Goal: Use online tool/utility

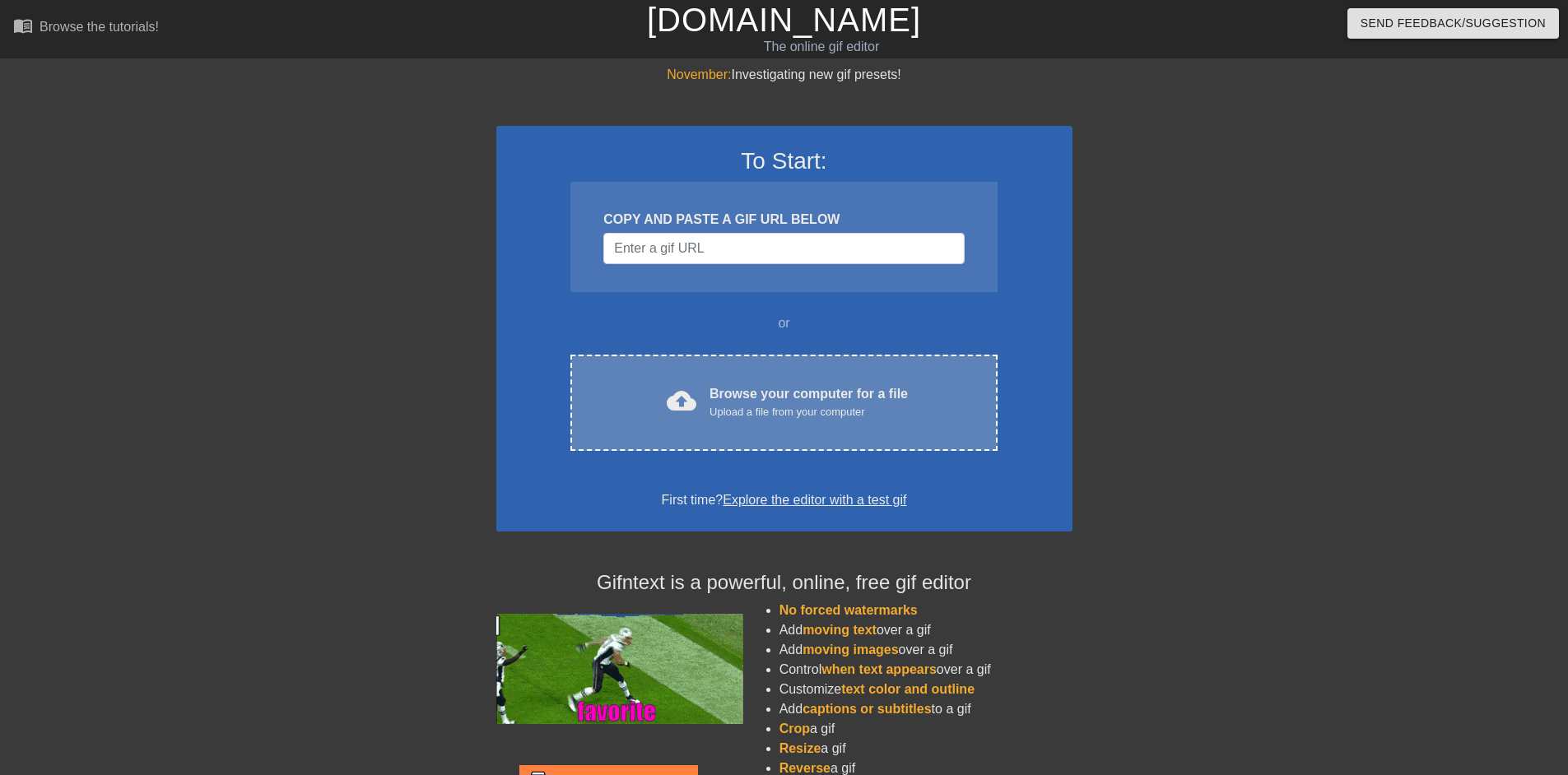
click at [761, 399] on div "Browse your computer for a file Upload a file from your computer" at bounding box center [808, 402] width 198 height 36
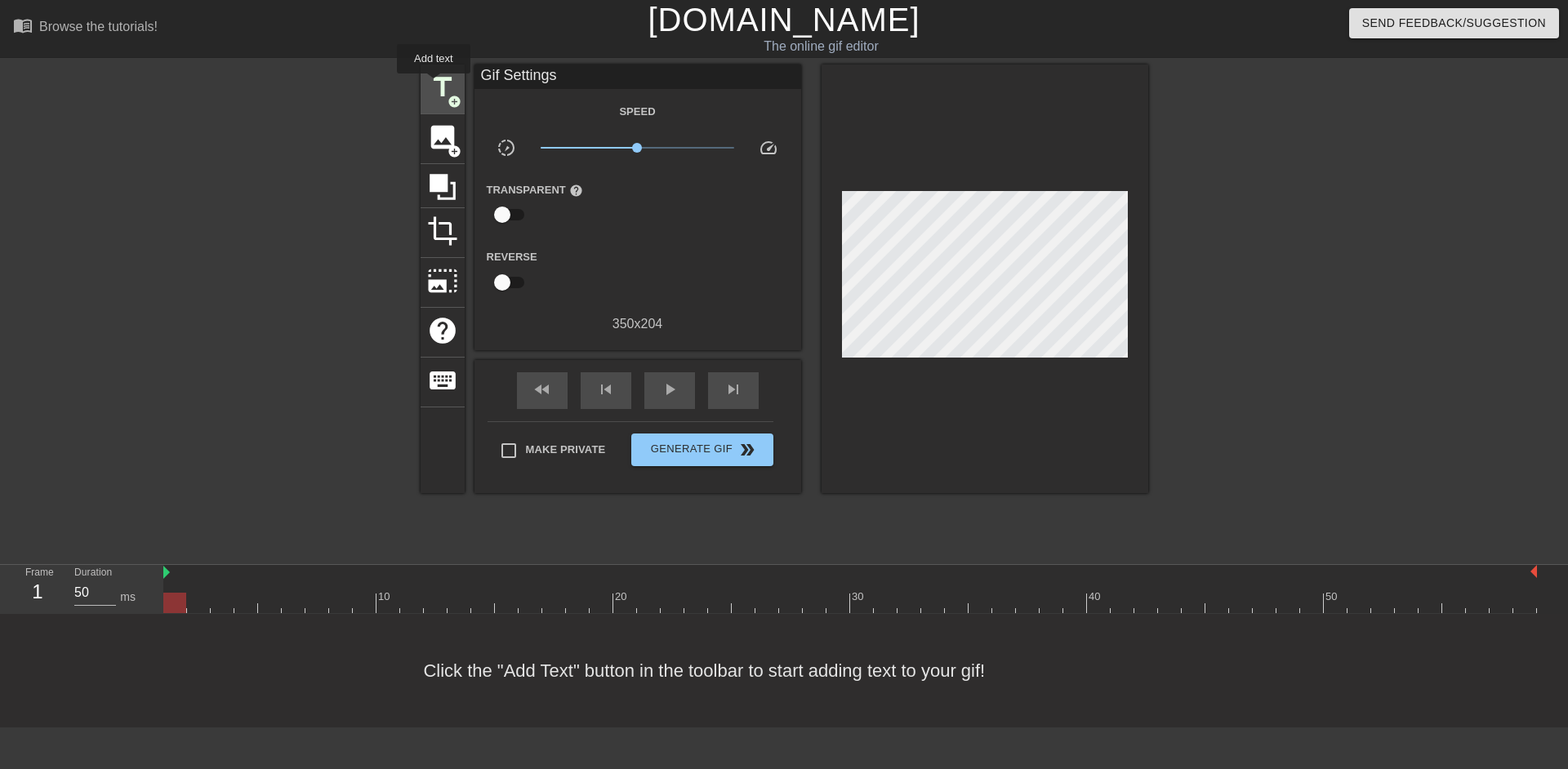
click at [434, 85] on span "title" at bounding box center [442, 87] width 31 height 31
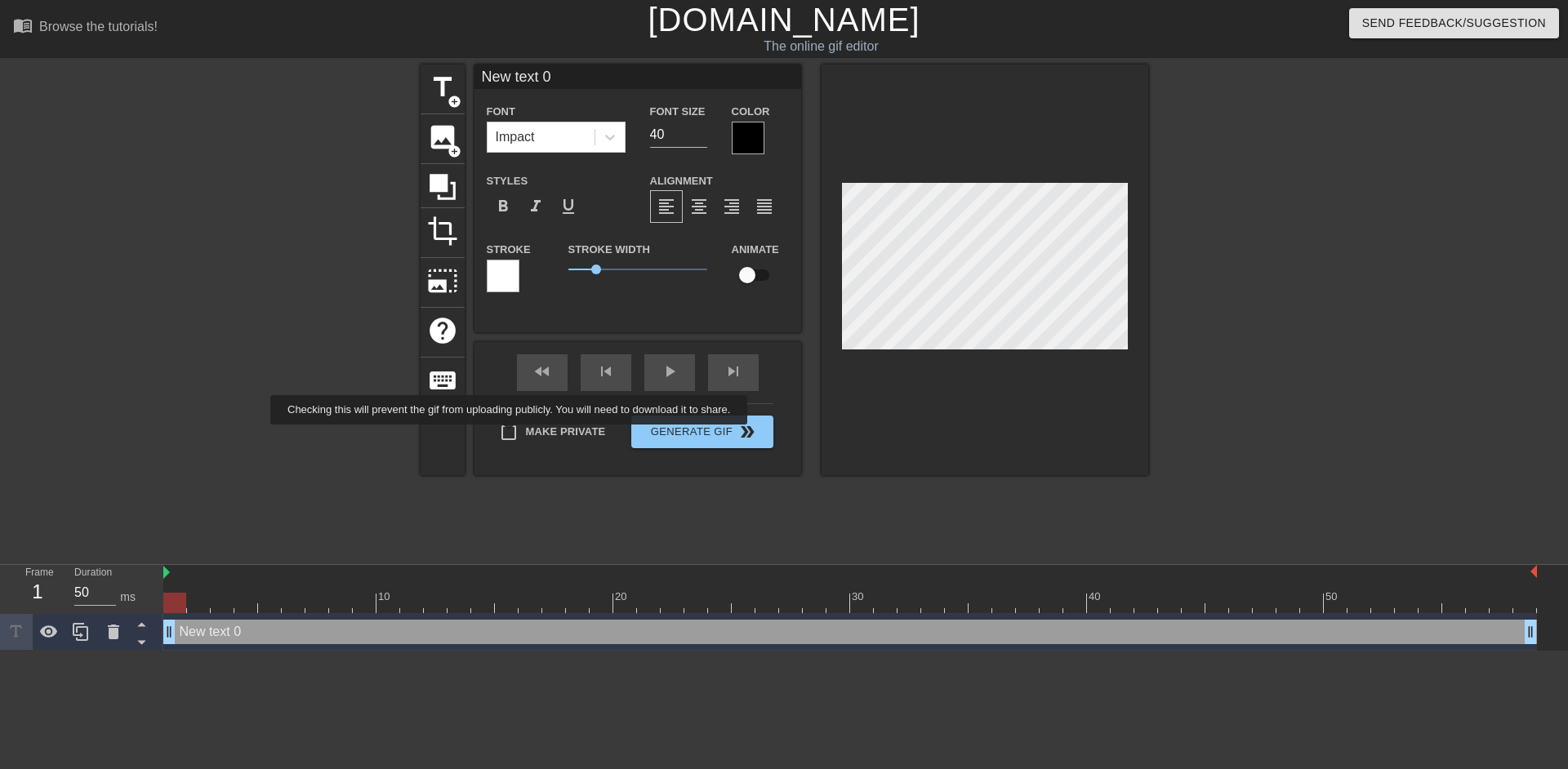
click at [510, 432] on input "Make Private" at bounding box center [508, 433] width 34 height 34
checkbox input "true"
drag, startPoint x: 606, startPoint y: 65, endPoint x: 437, endPoint y: 71, distance: 169.1
click at [437, 71] on div "title add_circle image add_circle crop photo_size_select_large help keyboard Ne…" at bounding box center [784, 270] width 727 height 410
type input "Nadine"
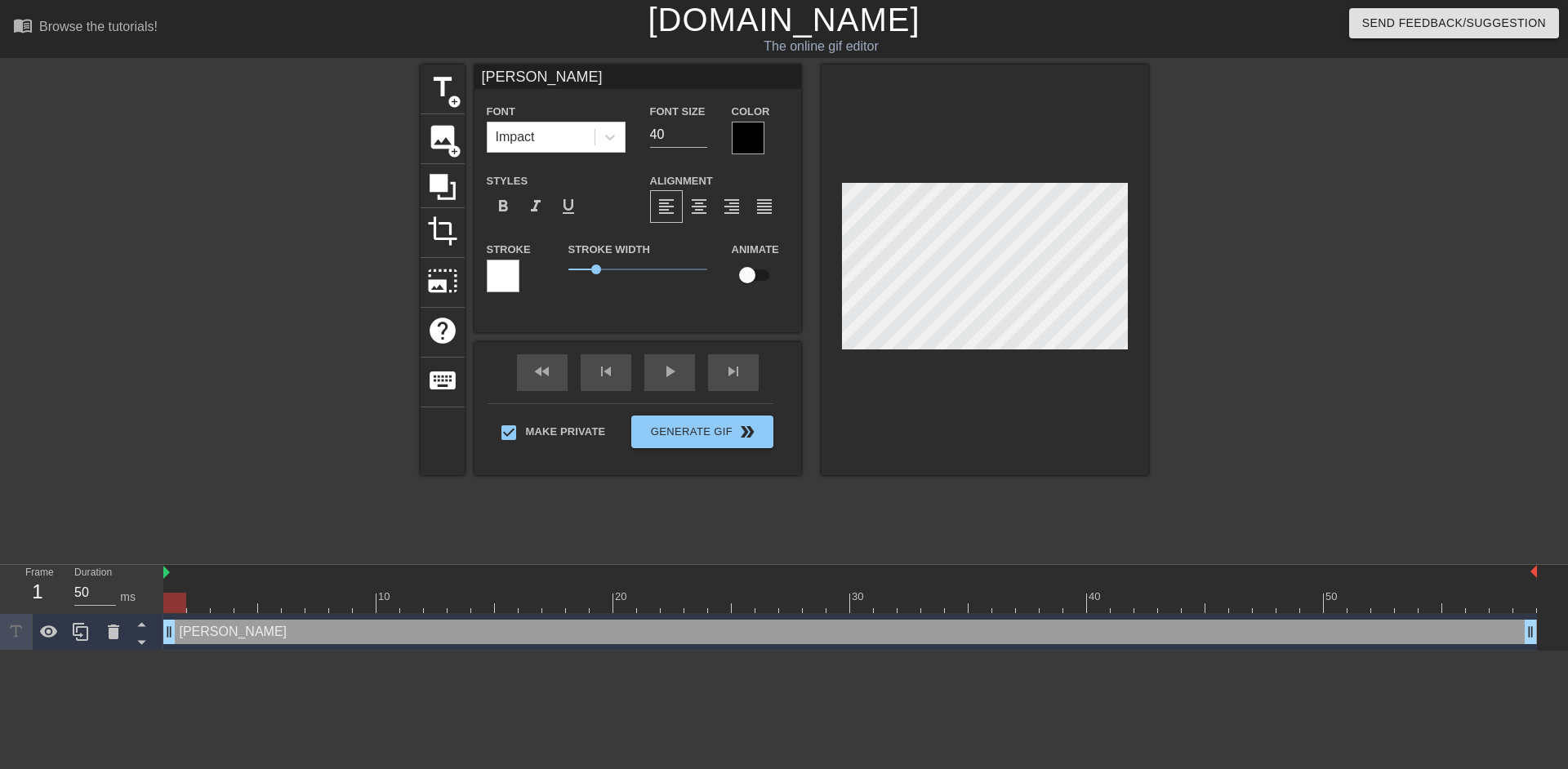
drag, startPoint x: 205, startPoint y: 598, endPoint x: 138, endPoint y: 598, distance: 67.0
click at [138, 598] on div "Frame 1 Duration 50 ms 10 20 30 40 50 Nadine drag_handle drag_handle" at bounding box center [784, 608] width 1568 height 86
click at [755, 278] on input "checkbox" at bounding box center [747, 275] width 93 height 31
checkbox input "true"
drag, startPoint x: 167, startPoint y: 601, endPoint x: 122, endPoint y: 600, distance: 45.0
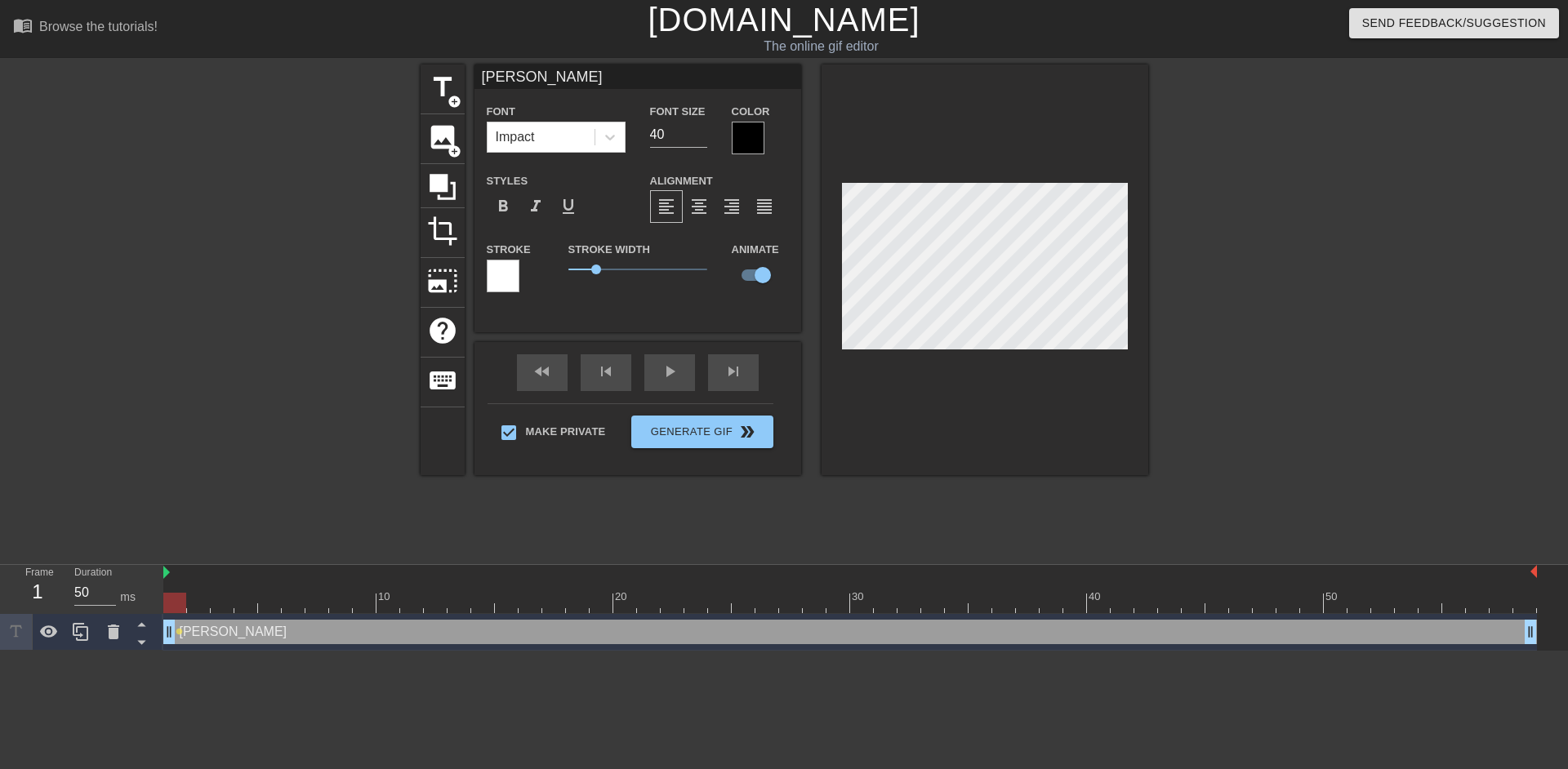
click at [118, 600] on div "Frame 1 Duration 50 ms 10 20 30 40 50 Nadine drag_handle drag_handle lens" at bounding box center [784, 608] width 1568 height 86
click at [933, 398] on div at bounding box center [984, 270] width 326 height 410
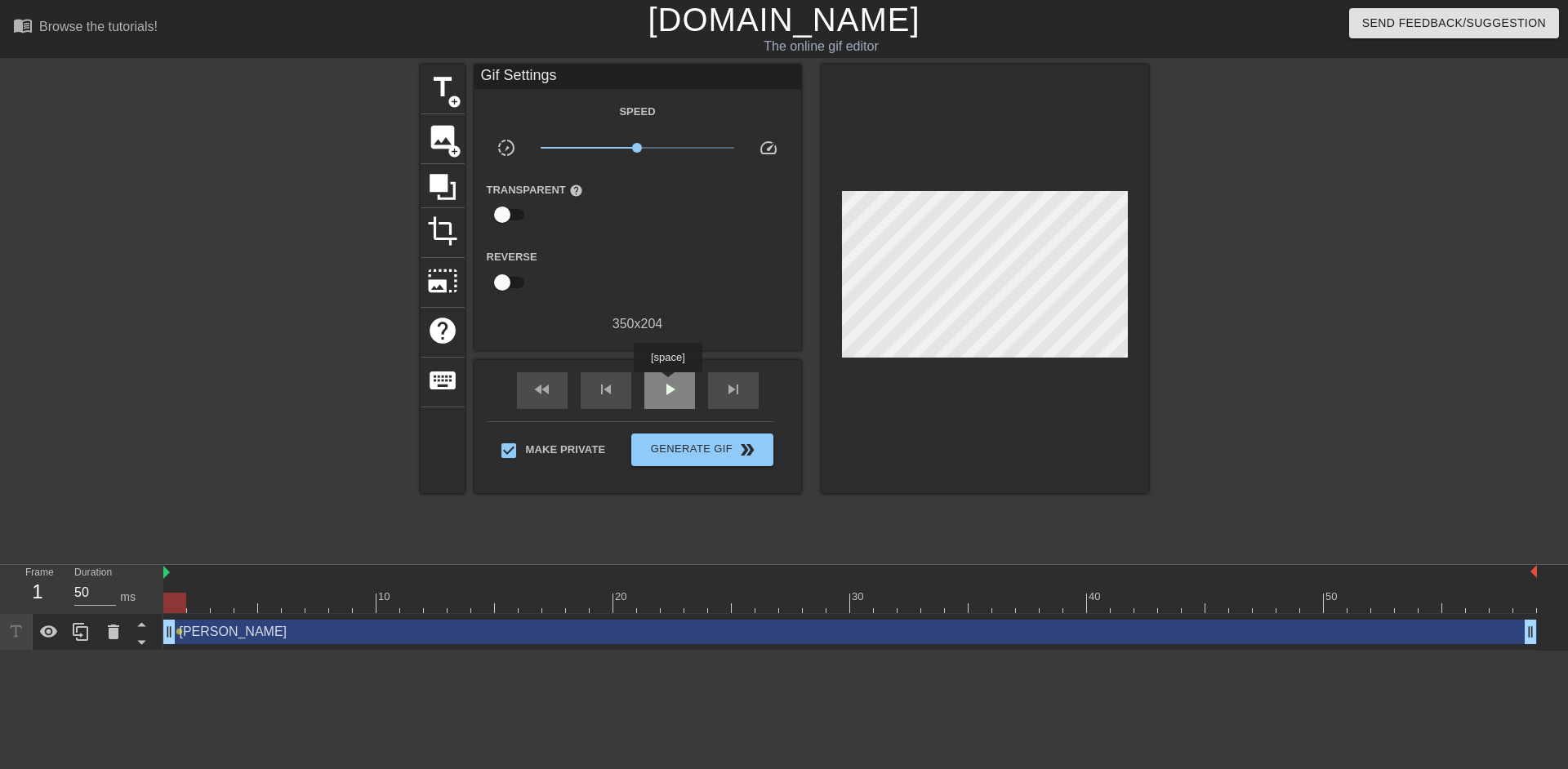
click at [667, 384] on span "play_arrow" at bounding box center [670, 389] width 20 height 20
click at [667, 384] on span "pause" at bounding box center [670, 389] width 20 height 20
drag, startPoint x: 978, startPoint y: 600, endPoint x: 126, endPoint y: 619, distance: 852.2
click at [126, 619] on div "Frame 1 Duration 50 ms 10 20 30 40 50 Nadine drag_handle drag_handle lens" at bounding box center [784, 608] width 1568 height 86
drag, startPoint x: 181, startPoint y: 632, endPoint x: 573, endPoint y: 642, distance: 392.1
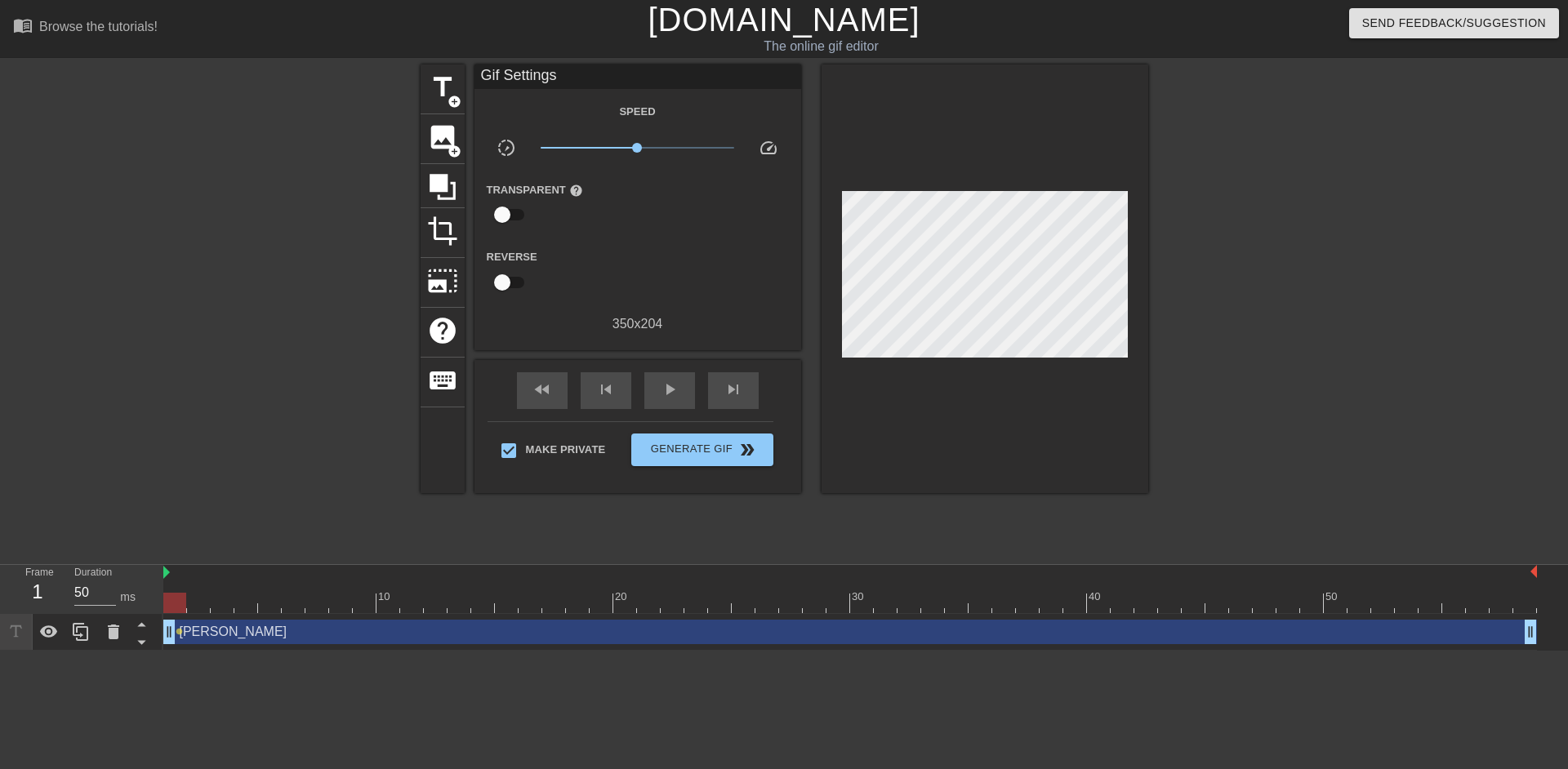
click at [573, 642] on div "Nadine drag_handle drag_handle lens" at bounding box center [850, 631] width 1373 height 24
drag, startPoint x: 171, startPoint y: 632, endPoint x: 124, endPoint y: 641, distance: 47.9
click at [124, 641] on div "Frame 1 Duration 50 ms 10 20 30 40 50 Nadine drag_handle drag_handle lens" at bounding box center [784, 608] width 1568 height 86
drag, startPoint x: 176, startPoint y: 600, endPoint x: 187, endPoint y: 599, distance: 11.0
click at [187, 599] on div at bounding box center [850, 602] width 1373 height 21
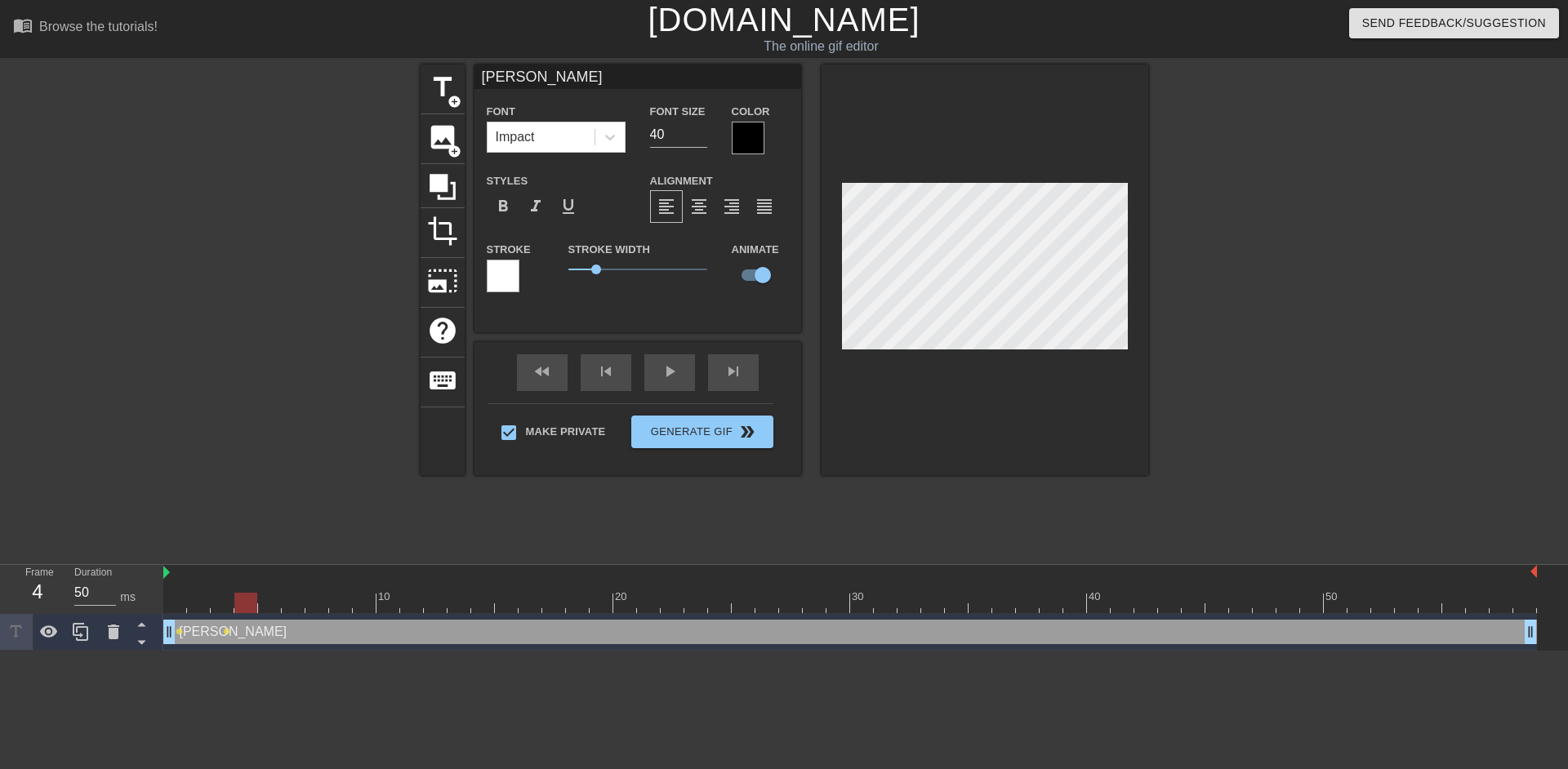
drag, startPoint x: 229, startPoint y: 601, endPoint x: 237, endPoint y: 599, distance: 8.2
click at [237, 599] on div at bounding box center [246, 602] width 23 height 21
drag, startPoint x: 242, startPoint y: 603, endPoint x: 259, endPoint y: 603, distance: 17.0
click at [259, 603] on div at bounding box center [270, 602] width 23 height 21
drag, startPoint x: 267, startPoint y: 605, endPoint x: 283, endPoint y: 603, distance: 16.1
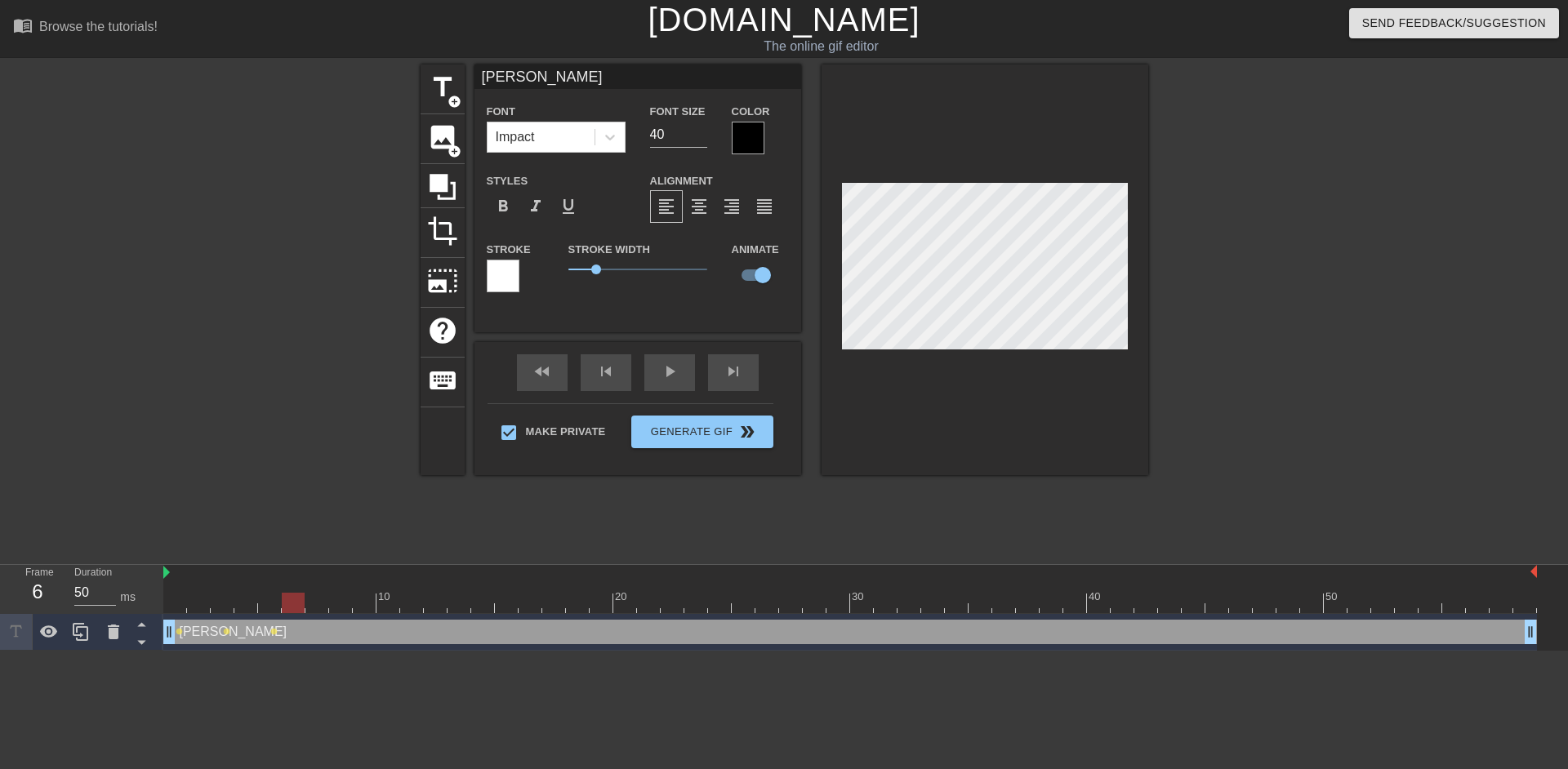
click at [283, 603] on div at bounding box center [293, 602] width 23 height 21
click at [861, 143] on div at bounding box center [984, 270] width 326 height 410
drag, startPoint x: 290, startPoint y: 599, endPoint x: 306, endPoint y: 599, distance: 16.0
click at [306, 599] on div at bounding box center [317, 602] width 23 height 21
click at [200, 629] on div "Nadine drag_handle drag_handle" at bounding box center [850, 631] width 1373 height 24
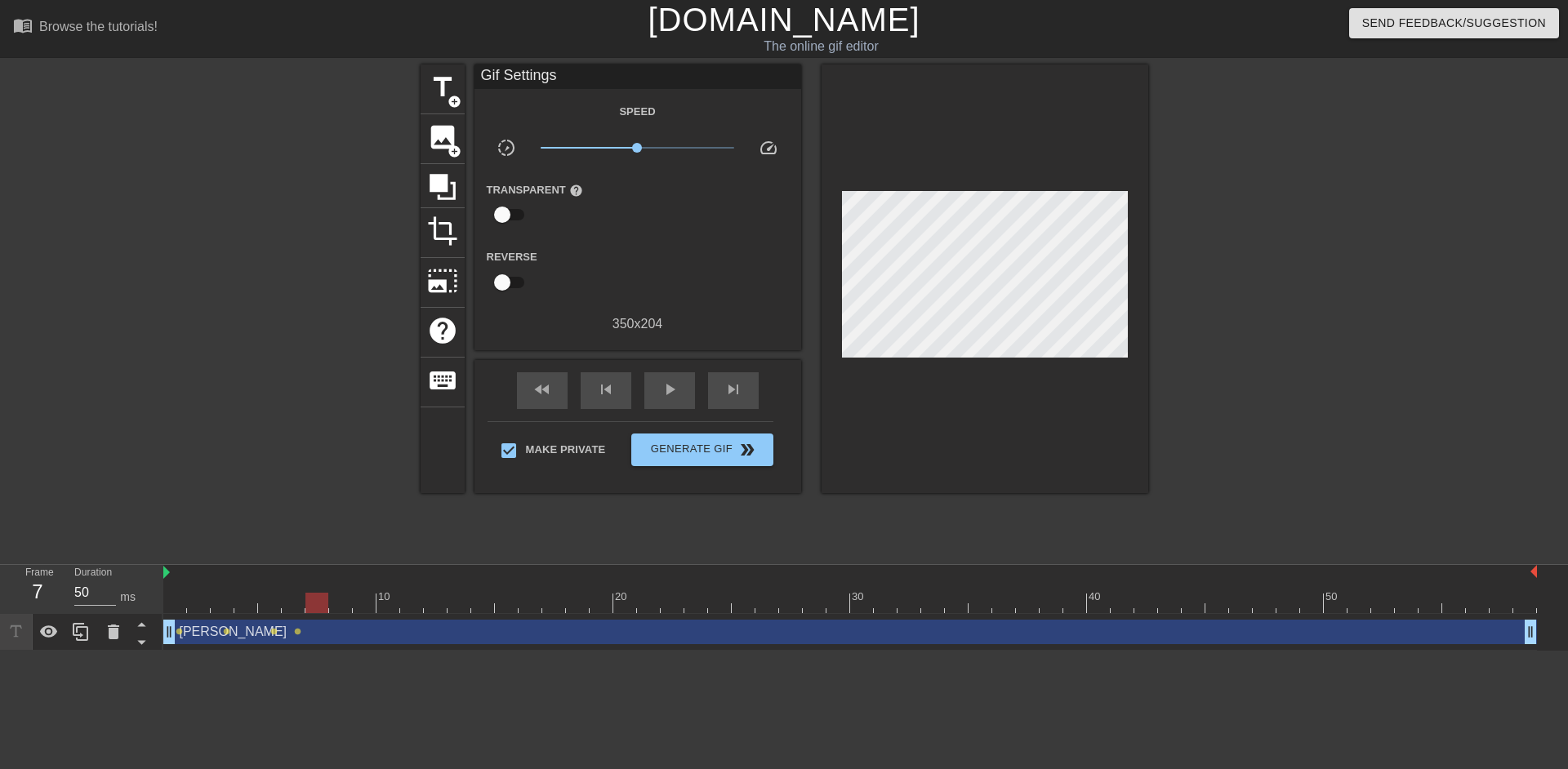
click at [307, 601] on div at bounding box center [317, 602] width 23 height 21
drag, startPoint x: 314, startPoint y: 601, endPoint x: 279, endPoint y: 610, distance: 36.1
click at [279, 610] on div at bounding box center [270, 602] width 23 height 21
click at [298, 630] on span "lens" at bounding box center [298, 631] width 7 height 7
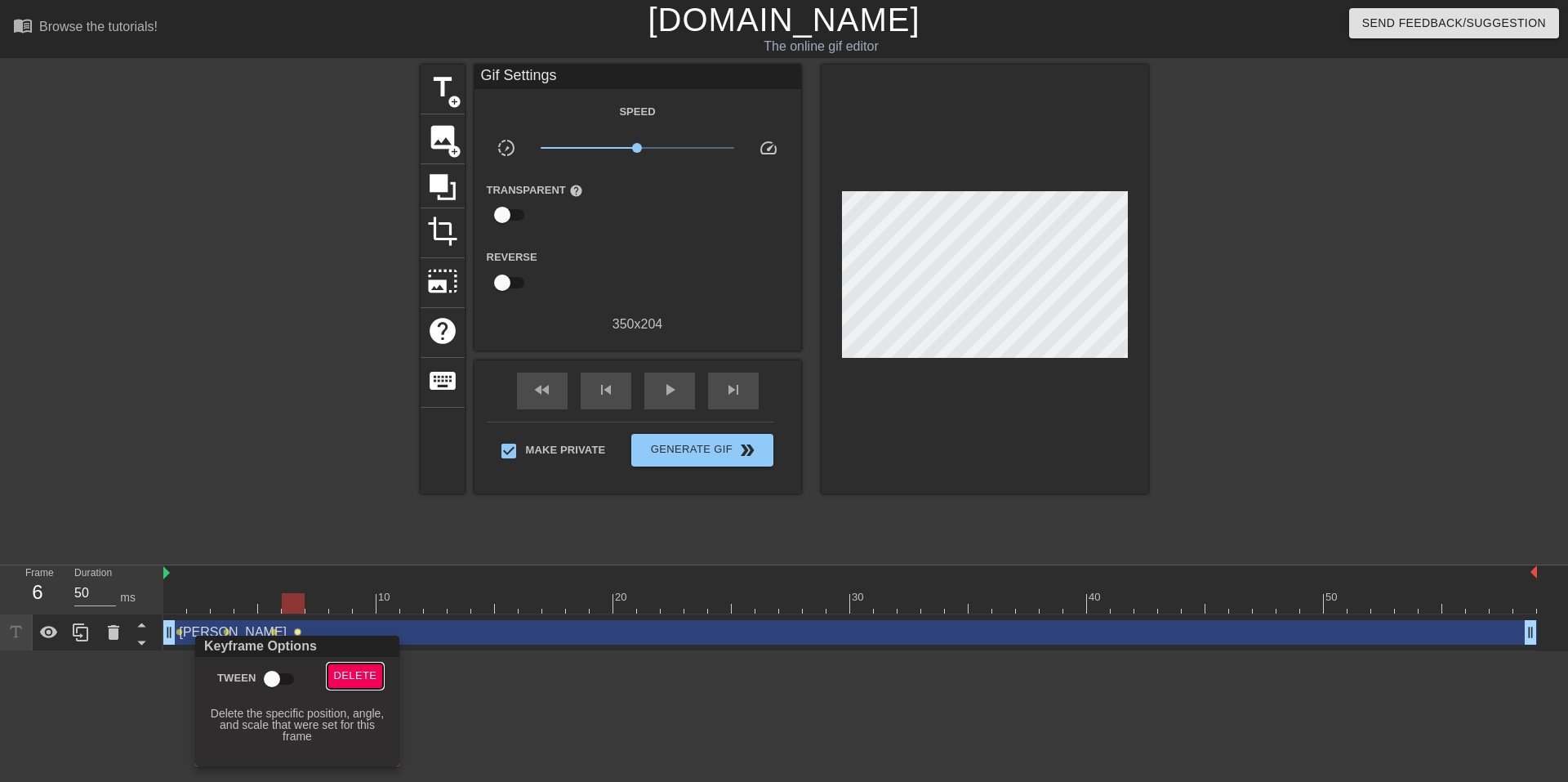
click at [357, 675] on span "Delete" at bounding box center [355, 675] width 43 height 19
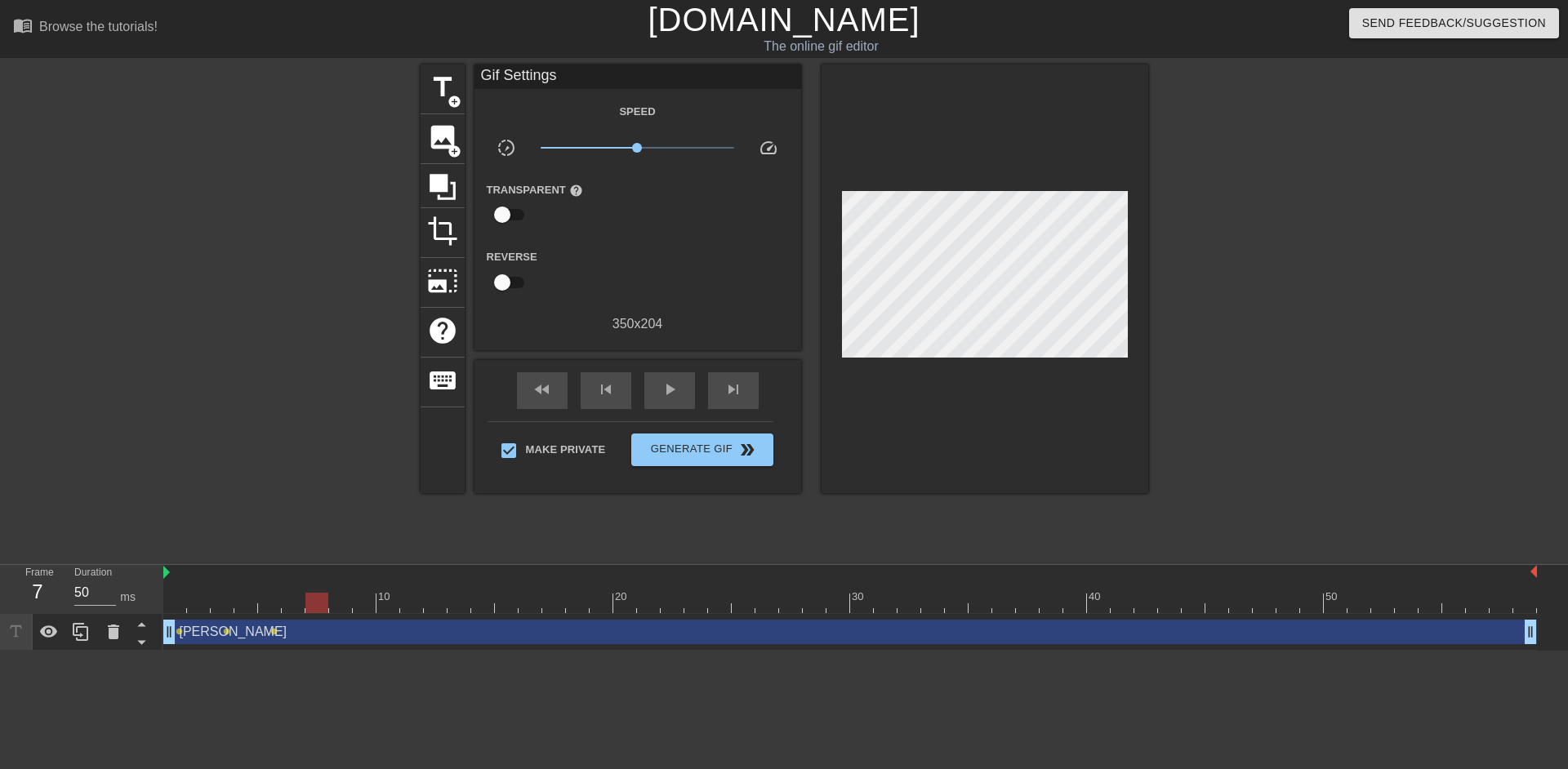
drag, startPoint x: 291, startPoint y: 596, endPoint x: 306, endPoint y: 593, distance: 15.3
click at [306, 593] on div at bounding box center [317, 602] width 23 height 21
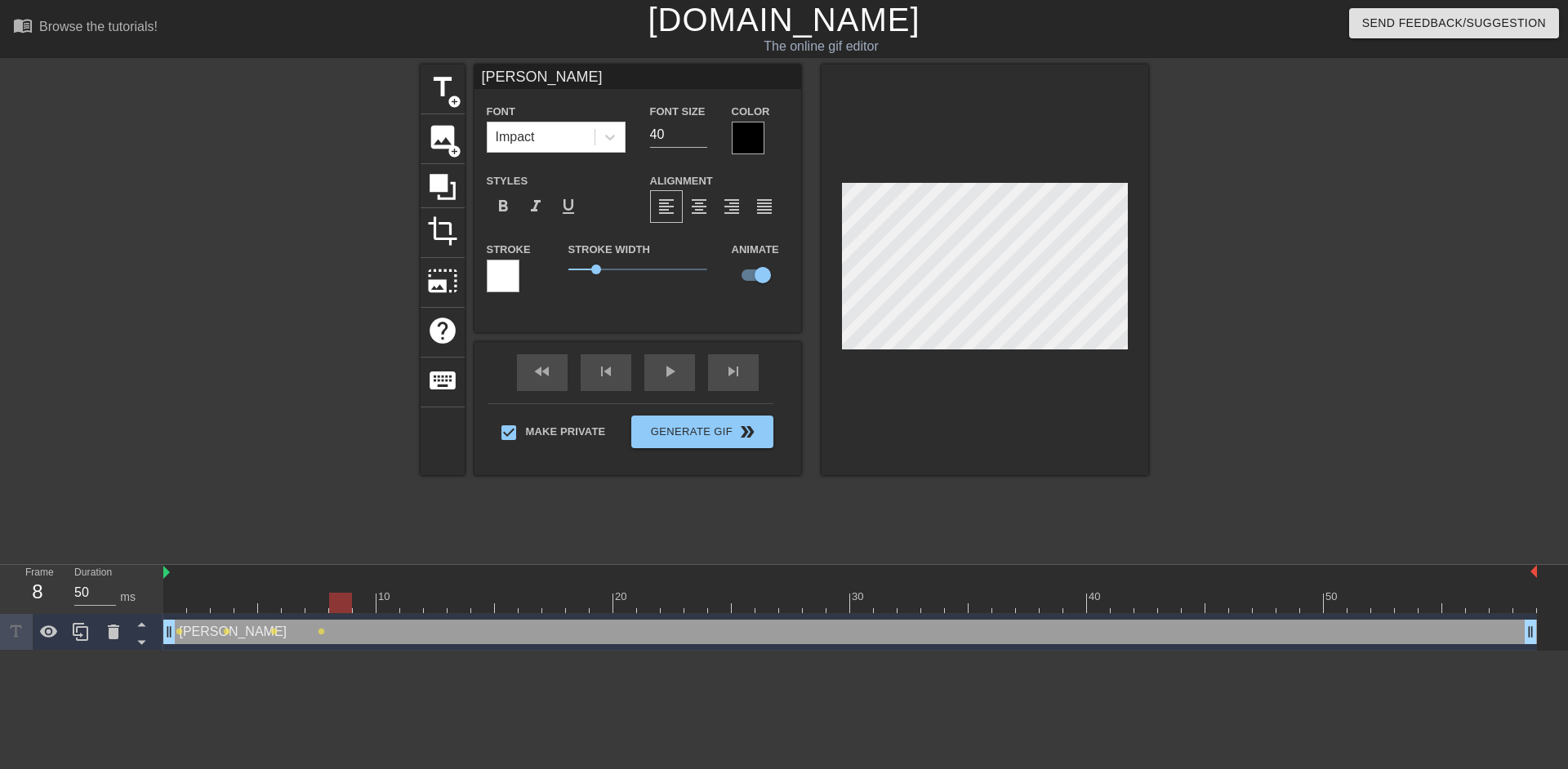
drag, startPoint x: 309, startPoint y: 606, endPoint x: 351, endPoint y: 603, distance: 42.1
click at [351, 603] on div at bounding box center [341, 602] width 23 height 21
drag, startPoint x: 340, startPoint y: 596, endPoint x: 360, endPoint y: 592, distance: 20.4
click at [360, 592] on div at bounding box center [364, 602] width 23 height 21
drag, startPoint x: 368, startPoint y: 599, endPoint x: 382, endPoint y: 596, distance: 14.3
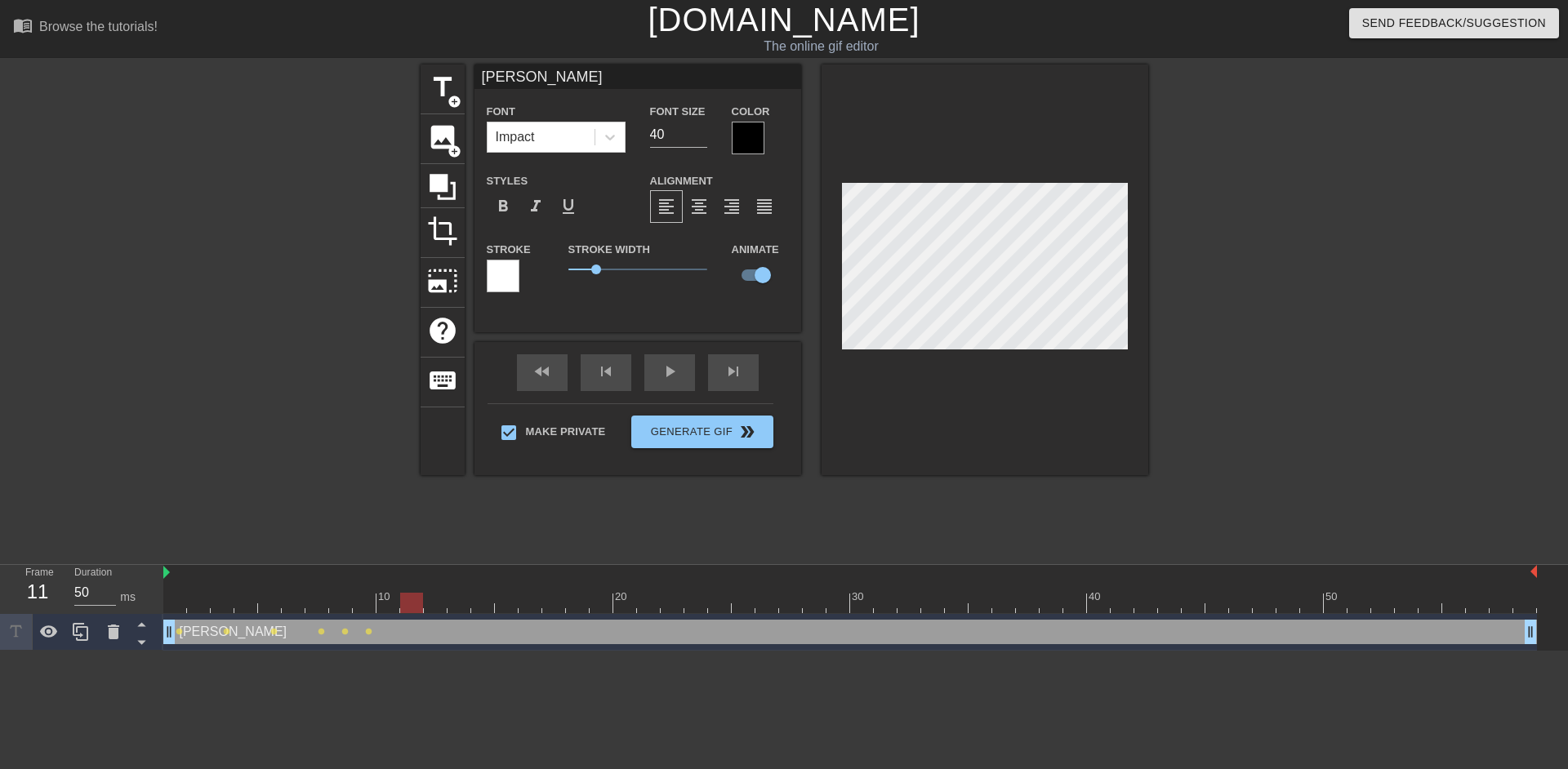
click at [382, 596] on div at bounding box center [850, 602] width 1373 height 21
drag, startPoint x: 407, startPoint y: 598, endPoint x: 395, endPoint y: 598, distance: 12.0
click at [395, 598] on div at bounding box center [850, 602] width 1373 height 21
drag, startPoint x: 368, startPoint y: 606, endPoint x: 378, endPoint y: 605, distance: 10.0
click at [378, 605] on div at bounding box center [388, 602] width 23 height 21
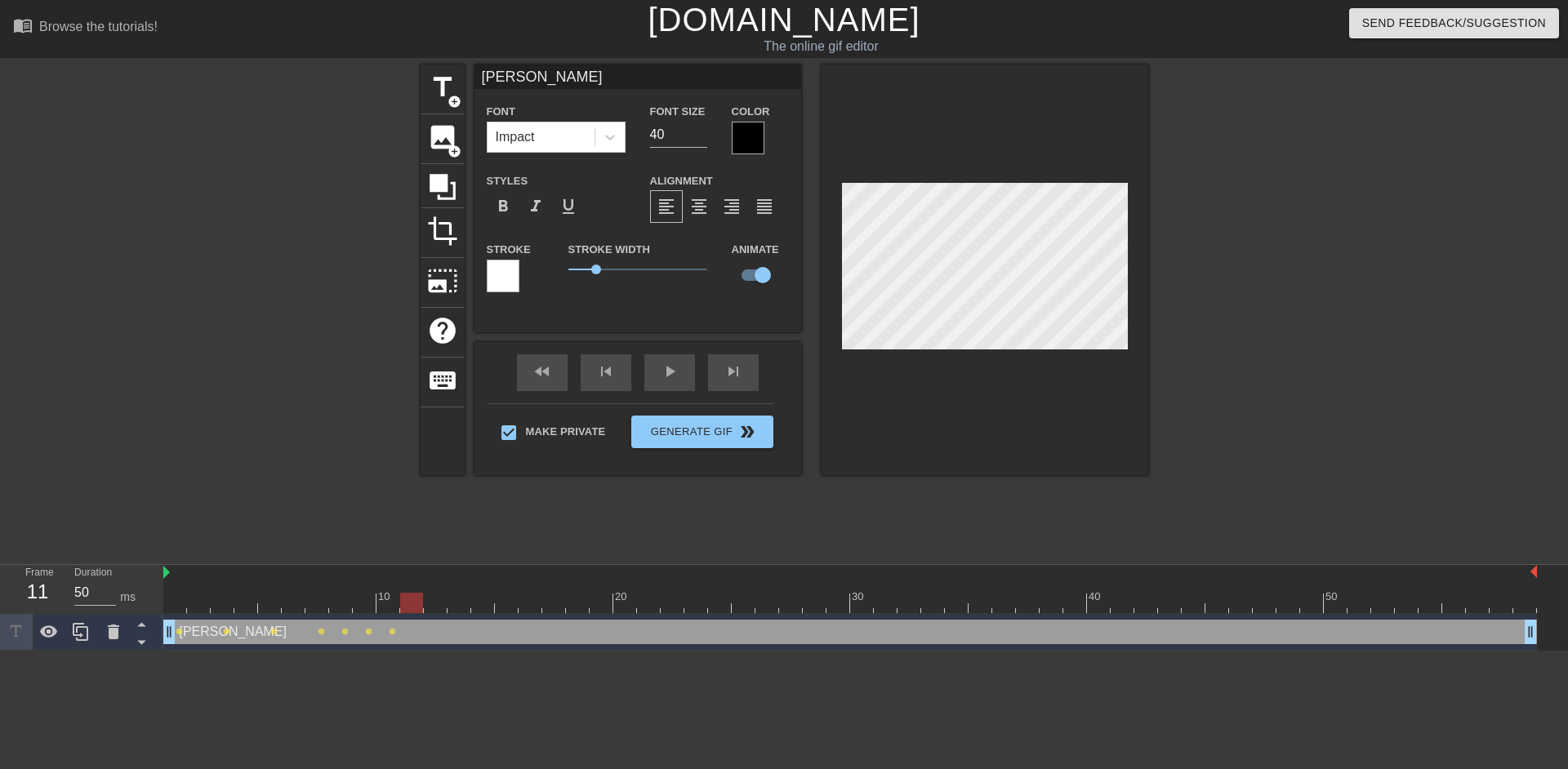
drag, startPoint x: 389, startPoint y: 600, endPoint x: 404, endPoint y: 601, distance: 15.0
click at [404, 601] on div at bounding box center [411, 602] width 23 height 21
drag, startPoint x: 410, startPoint y: 599, endPoint x: 429, endPoint y: 598, distance: 19.0
click at [429, 598] on div at bounding box center [436, 602] width 23 height 21
drag, startPoint x: 433, startPoint y: 606, endPoint x: 451, endPoint y: 604, distance: 18.1
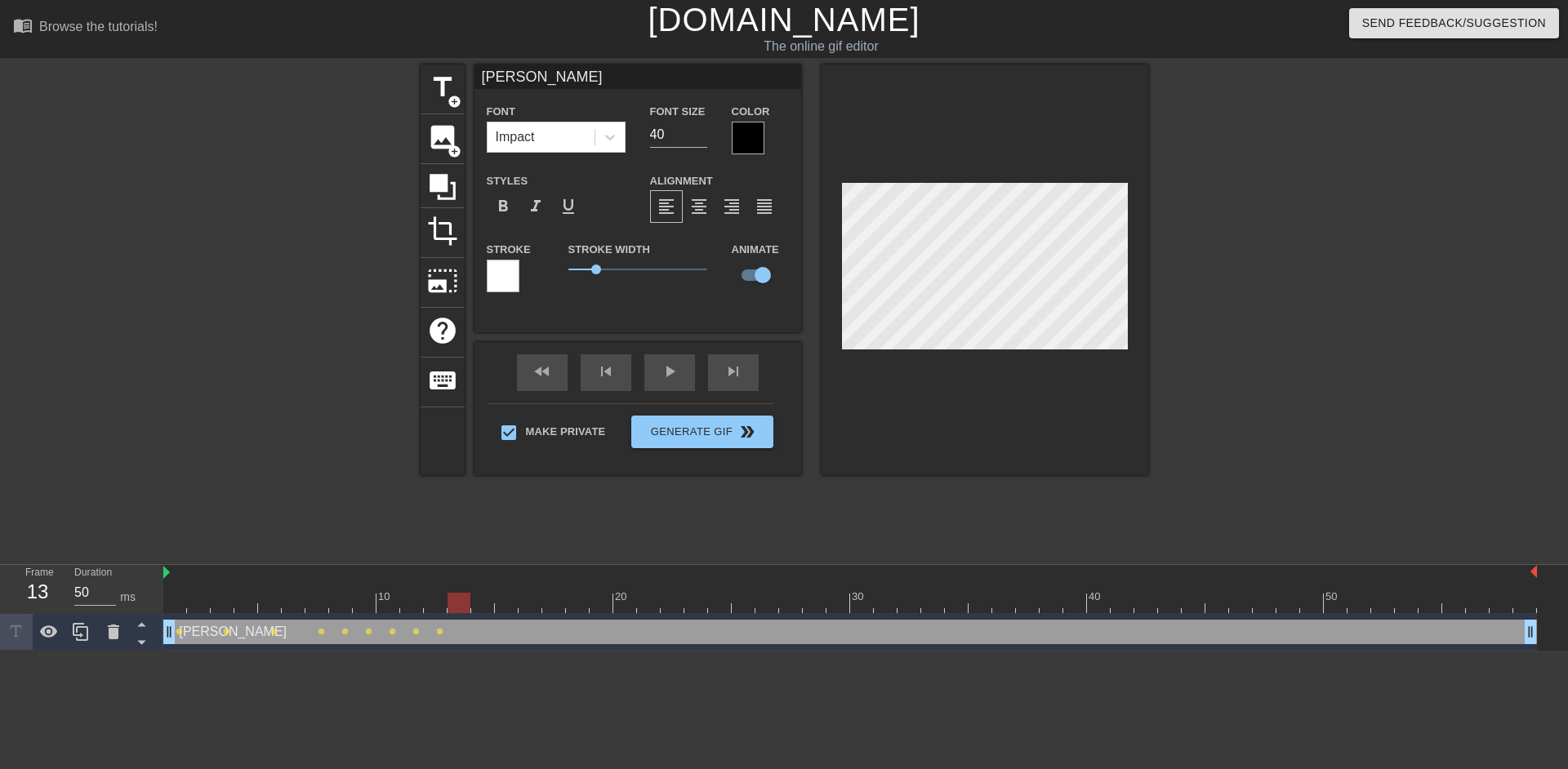
click at [451, 604] on div at bounding box center [459, 602] width 23 height 21
drag, startPoint x: 462, startPoint y: 596, endPoint x: 479, endPoint y: 593, distance: 17.3
click at [471, 593] on div at bounding box center [459, 602] width 23 height 21
drag, startPoint x: 478, startPoint y: 593, endPoint x: 494, endPoint y: 590, distance: 16.3
click at [494, 590] on div "10 20 30 40 50" at bounding box center [850, 589] width 1373 height 48
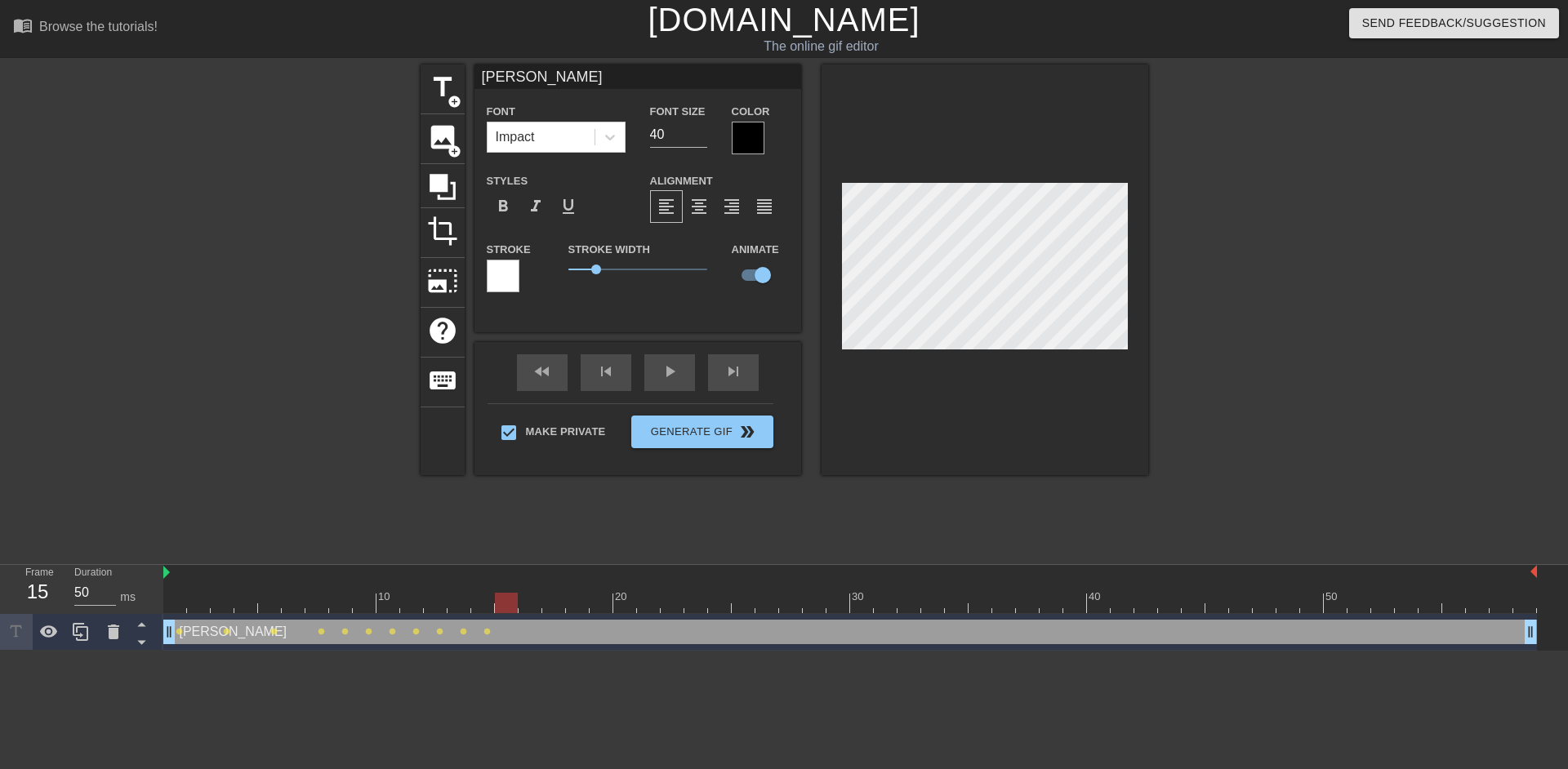
drag, startPoint x: 485, startPoint y: 604, endPoint x: 498, endPoint y: 603, distance: 13.0
click at [498, 603] on div at bounding box center [507, 602] width 23 height 21
drag, startPoint x: 502, startPoint y: 602, endPoint x: 526, endPoint y: 601, distance: 24.0
click at [526, 601] on div at bounding box center [530, 602] width 23 height 21
drag, startPoint x: 524, startPoint y: 601, endPoint x: 544, endPoint y: 600, distance: 20.0
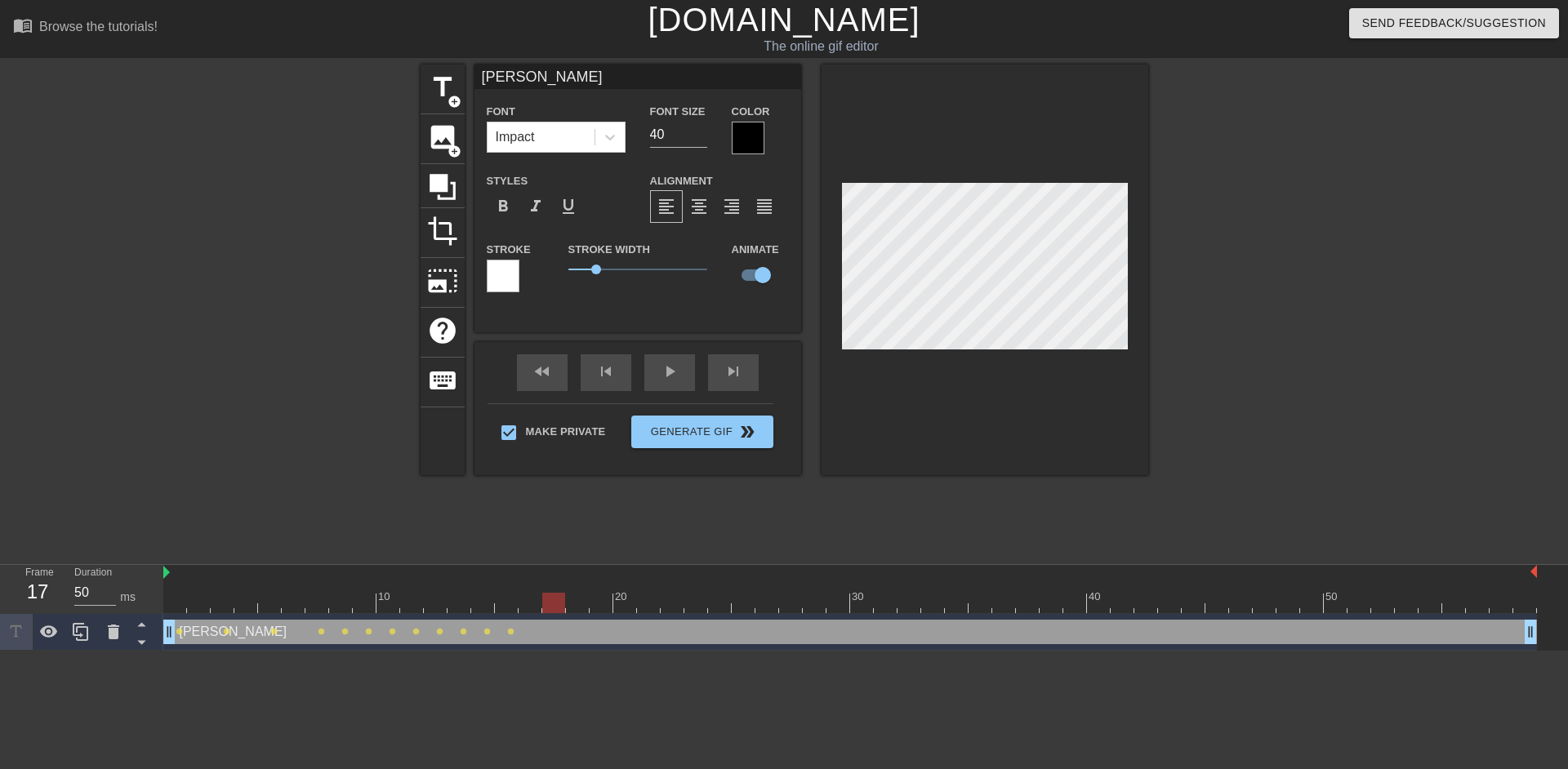
click at [544, 600] on div at bounding box center [554, 602] width 23 height 21
drag, startPoint x: 547, startPoint y: 606, endPoint x: 570, endPoint y: 605, distance: 23.0
click at [570, 605] on div at bounding box center [577, 602] width 23 height 21
drag, startPoint x: 581, startPoint y: 605, endPoint x: 599, endPoint y: 603, distance: 18.1
click at [599, 603] on div at bounding box center [602, 602] width 23 height 21
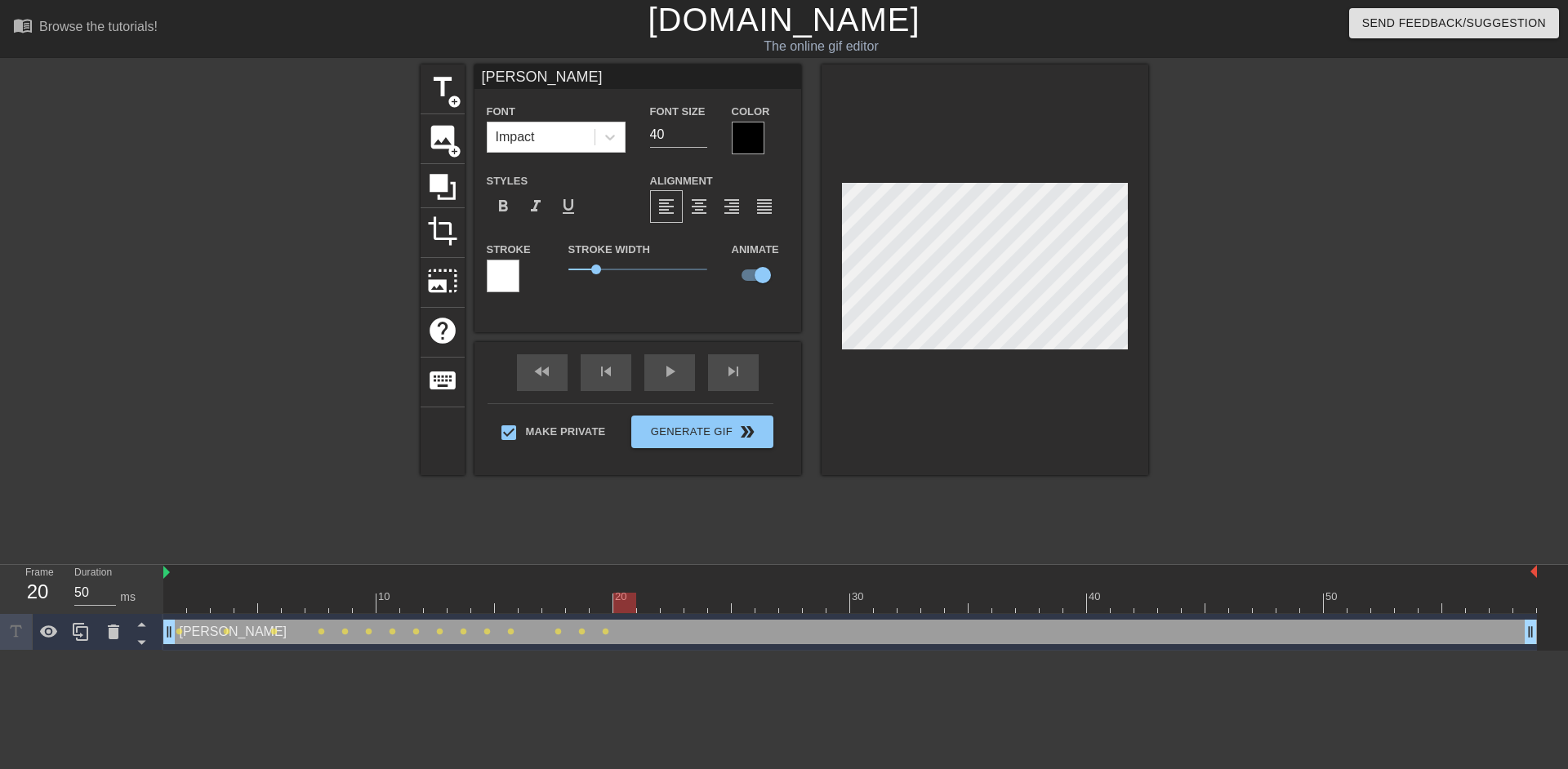
drag, startPoint x: 599, startPoint y: 599, endPoint x: 619, endPoint y: 598, distance: 20.0
click at [619, 598] on div at bounding box center [625, 602] width 23 height 21
drag, startPoint x: 626, startPoint y: 599, endPoint x: 643, endPoint y: 599, distance: 17.0
click at [643, 599] on div at bounding box center [648, 602] width 23 height 21
drag, startPoint x: 642, startPoint y: 600, endPoint x: 663, endPoint y: 600, distance: 21.0
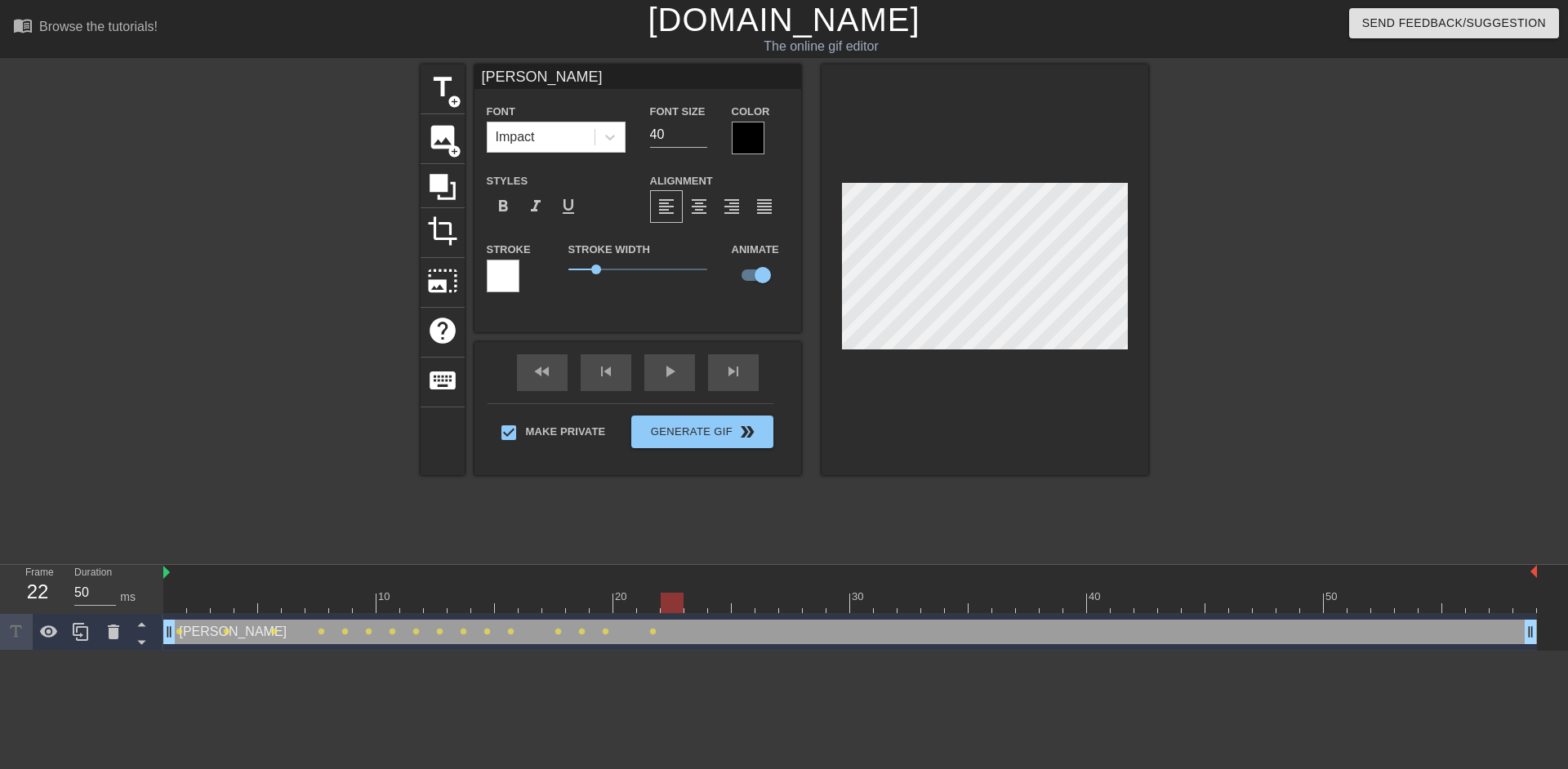
click at [663, 600] on div at bounding box center [672, 602] width 23 height 21
drag, startPoint x: 676, startPoint y: 602, endPoint x: 696, endPoint y: 602, distance: 20.0
click at [696, 602] on div at bounding box center [696, 602] width 23 height 21
drag, startPoint x: 700, startPoint y: 604, endPoint x: 715, endPoint y: 604, distance: 15.0
click at [715, 604] on div at bounding box center [720, 602] width 23 height 21
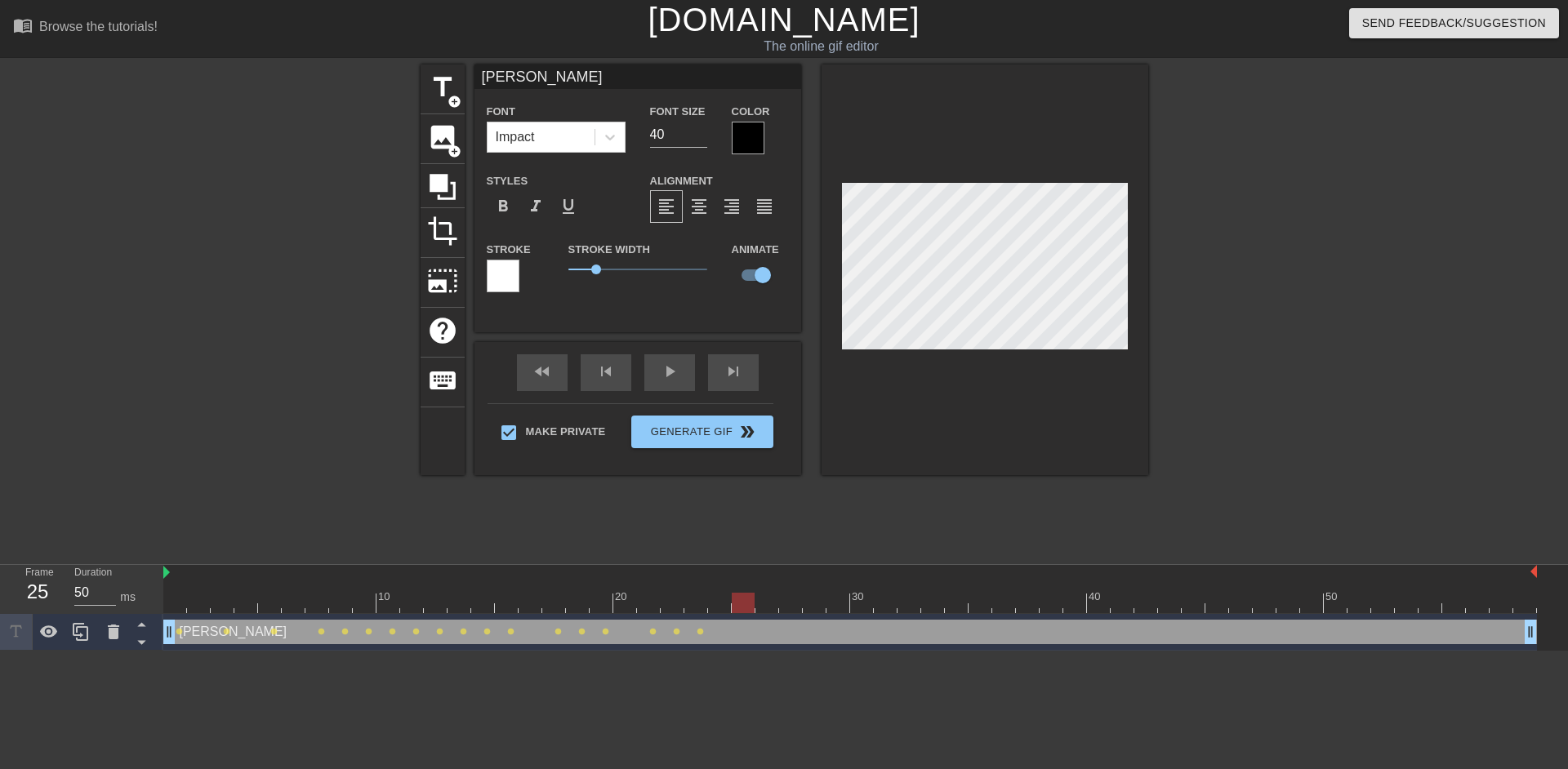
drag, startPoint x: 723, startPoint y: 601, endPoint x: 741, endPoint y: 602, distance: 18.0
click at [741, 602] on div at bounding box center [743, 602] width 23 height 21
drag, startPoint x: 741, startPoint y: 602, endPoint x: 851, endPoint y: 608, distance: 110.2
click at [851, 608] on div at bounding box center [862, 602] width 23 height 21
drag, startPoint x: 858, startPoint y: 600, endPoint x: 837, endPoint y: 601, distance: 21.0
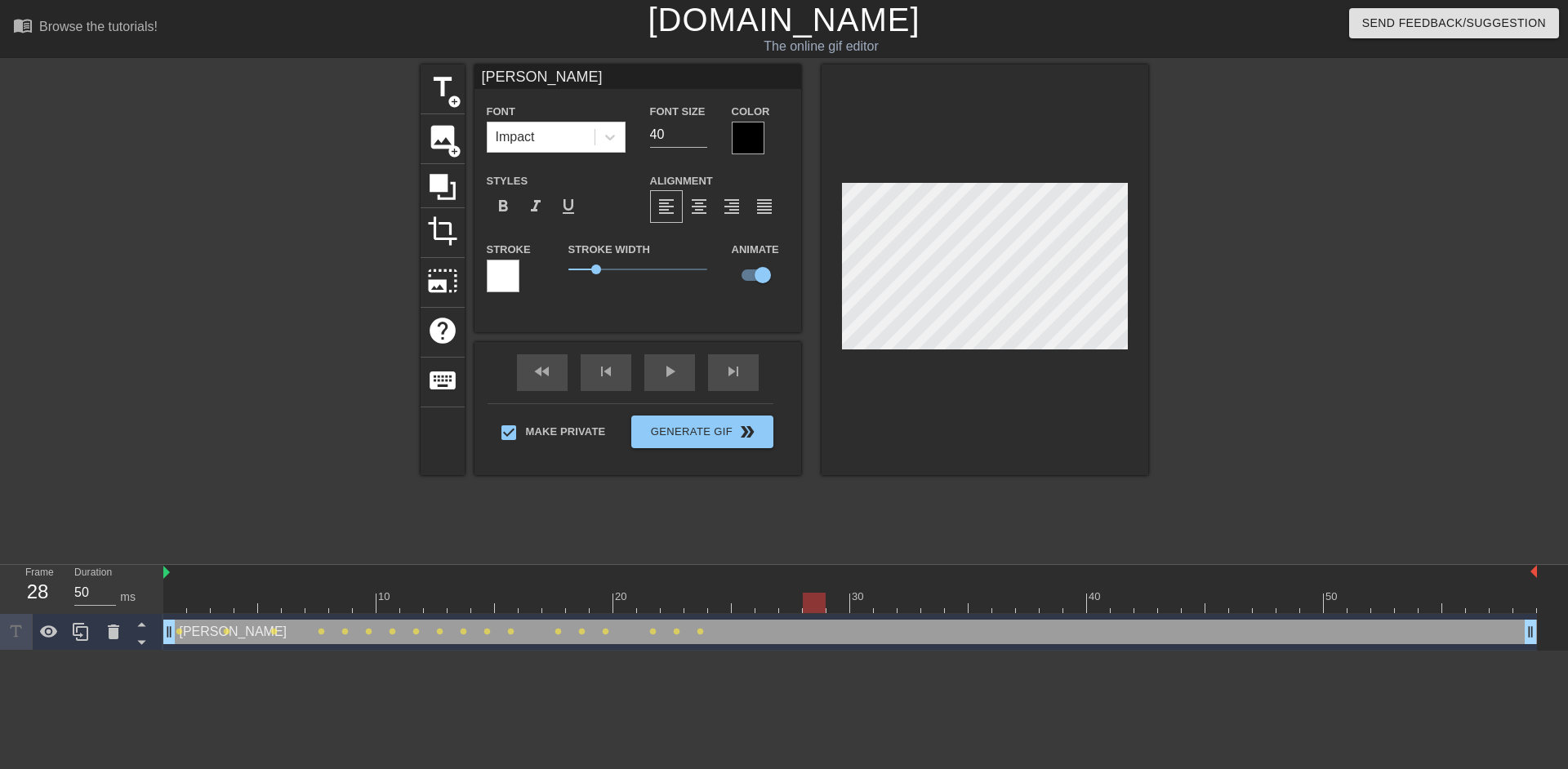
click at [826, 601] on div at bounding box center [814, 602] width 23 height 21
click at [855, 606] on div at bounding box center [850, 602] width 1373 height 21
click at [877, 601] on div at bounding box center [850, 602] width 1373 height 21
click at [906, 609] on div at bounding box center [850, 602] width 1373 height 21
click at [932, 613] on div "10 20 30 40 50" at bounding box center [850, 589] width 1373 height 49
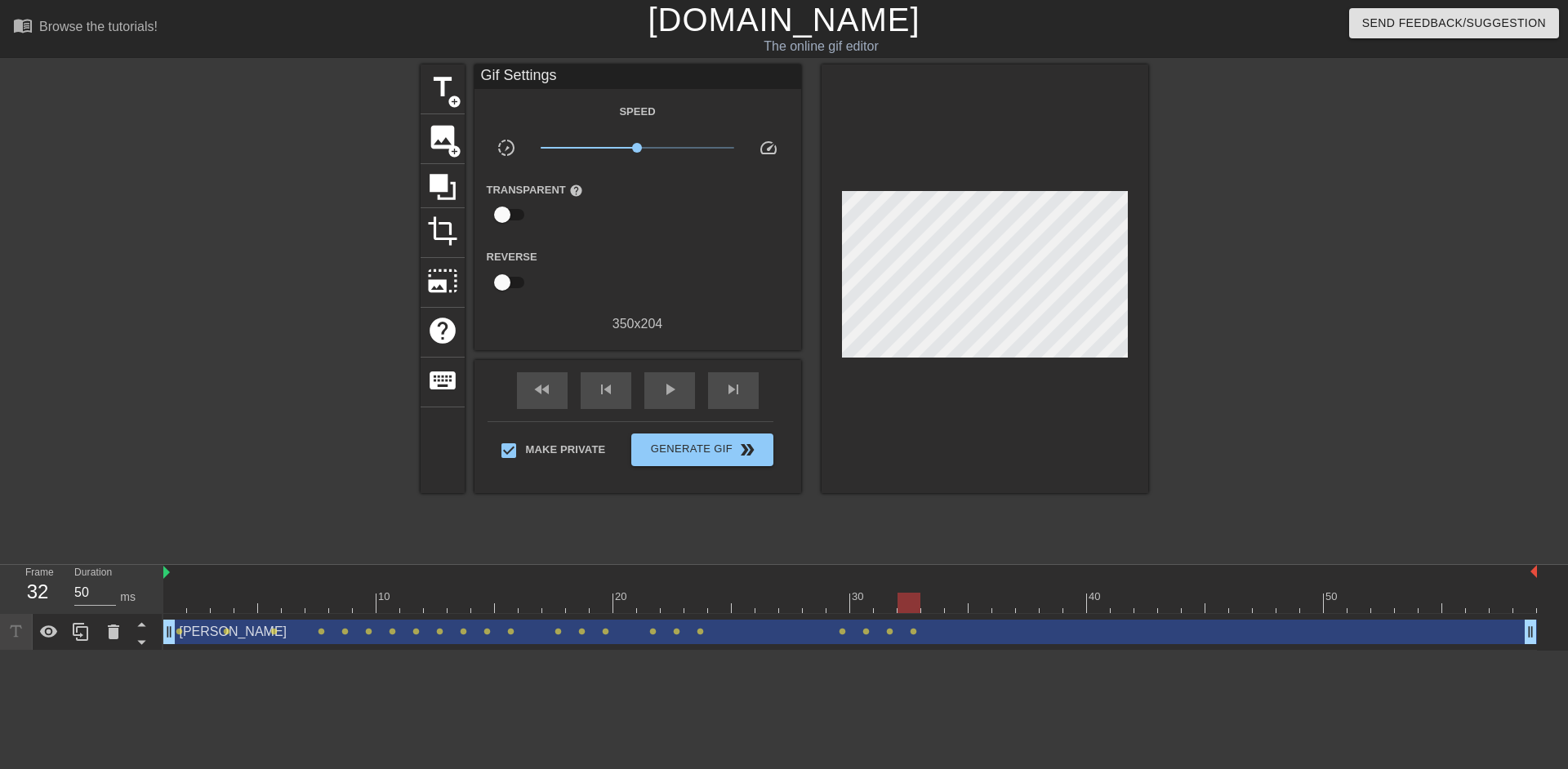
click at [931, 601] on div at bounding box center [850, 602] width 1373 height 21
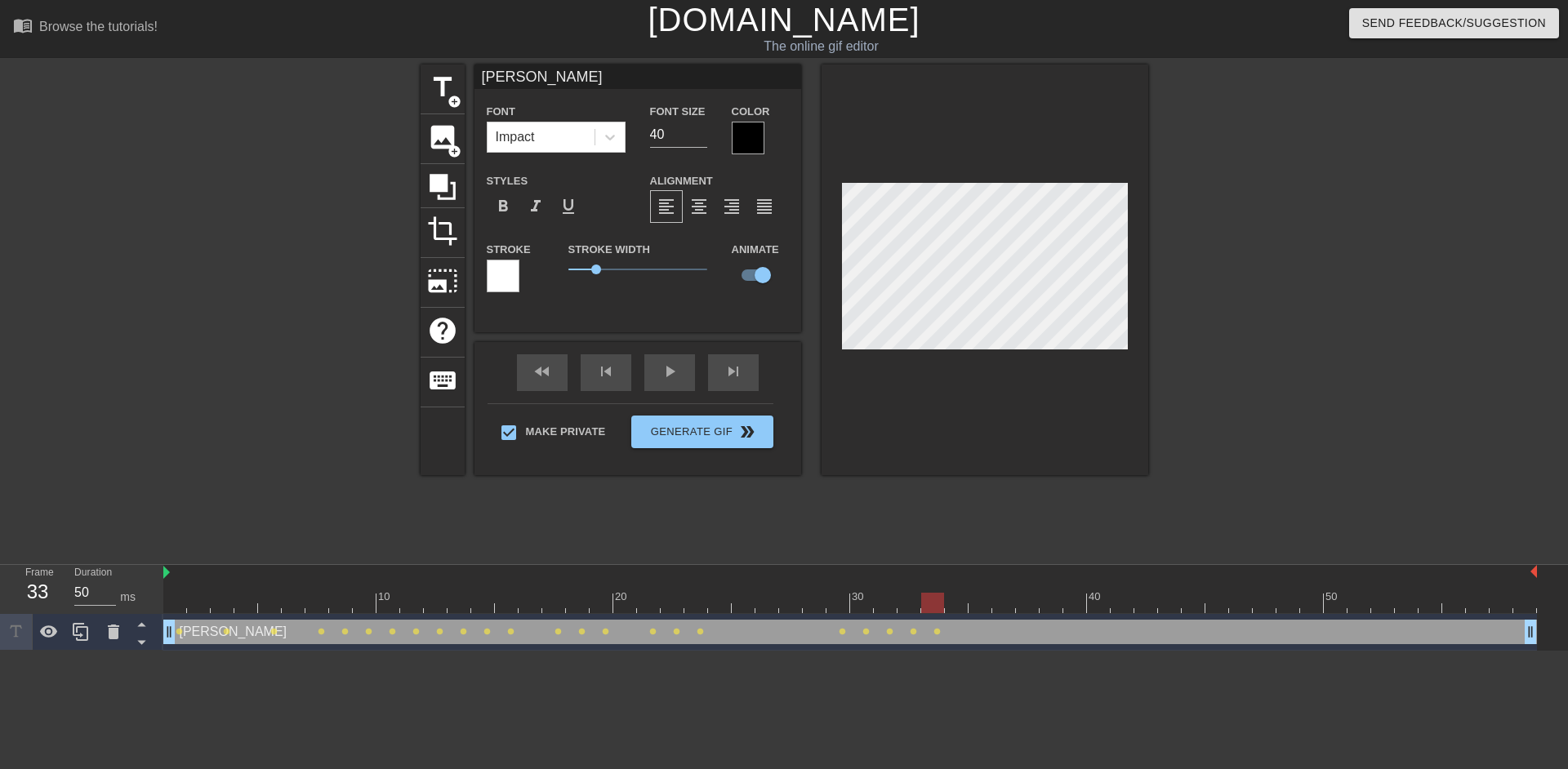
click at [950, 599] on div at bounding box center [850, 602] width 1373 height 21
click at [973, 597] on div at bounding box center [850, 602] width 1373 height 21
click at [999, 609] on div at bounding box center [850, 602] width 1373 height 21
click at [1023, 604] on div at bounding box center [850, 602] width 1373 height 21
click at [1047, 608] on div at bounding box center [850, 602] width 1373 height 21
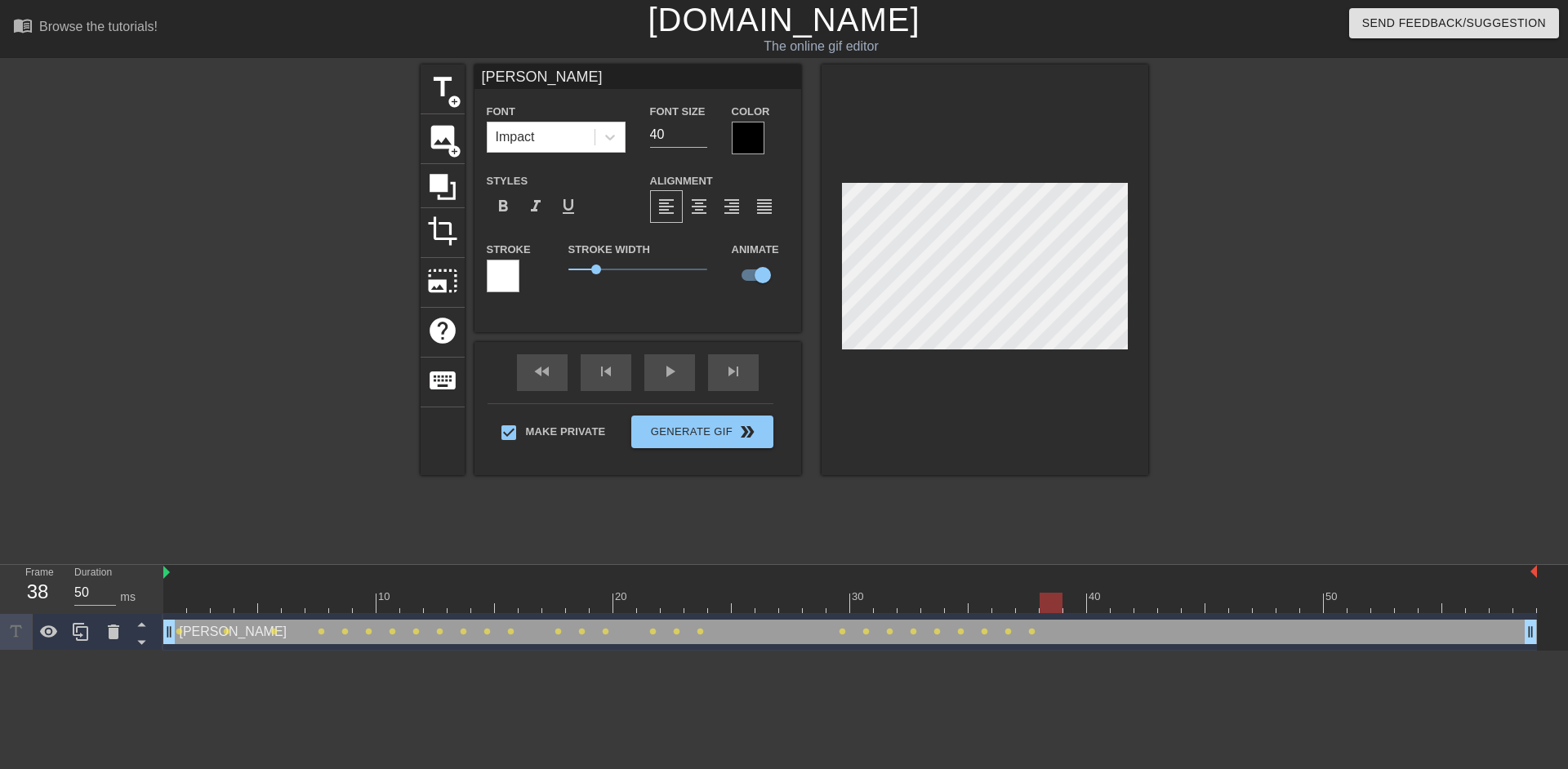
click at [1074, 609] on div at bounding box center [850, 602] width 1373 height 21
click at [1045, 609] on div at bounding box center [850, 602] width 1373 height 21
click at [1073, 604] on div at bounding box center [850, 602] width 1373 height 21
click at [1099, 606] on div at bounding box center [850, 602] width 1373 height 21
click at [1124, 603] on div at bounding box center [850, 602] width 1373 height 21
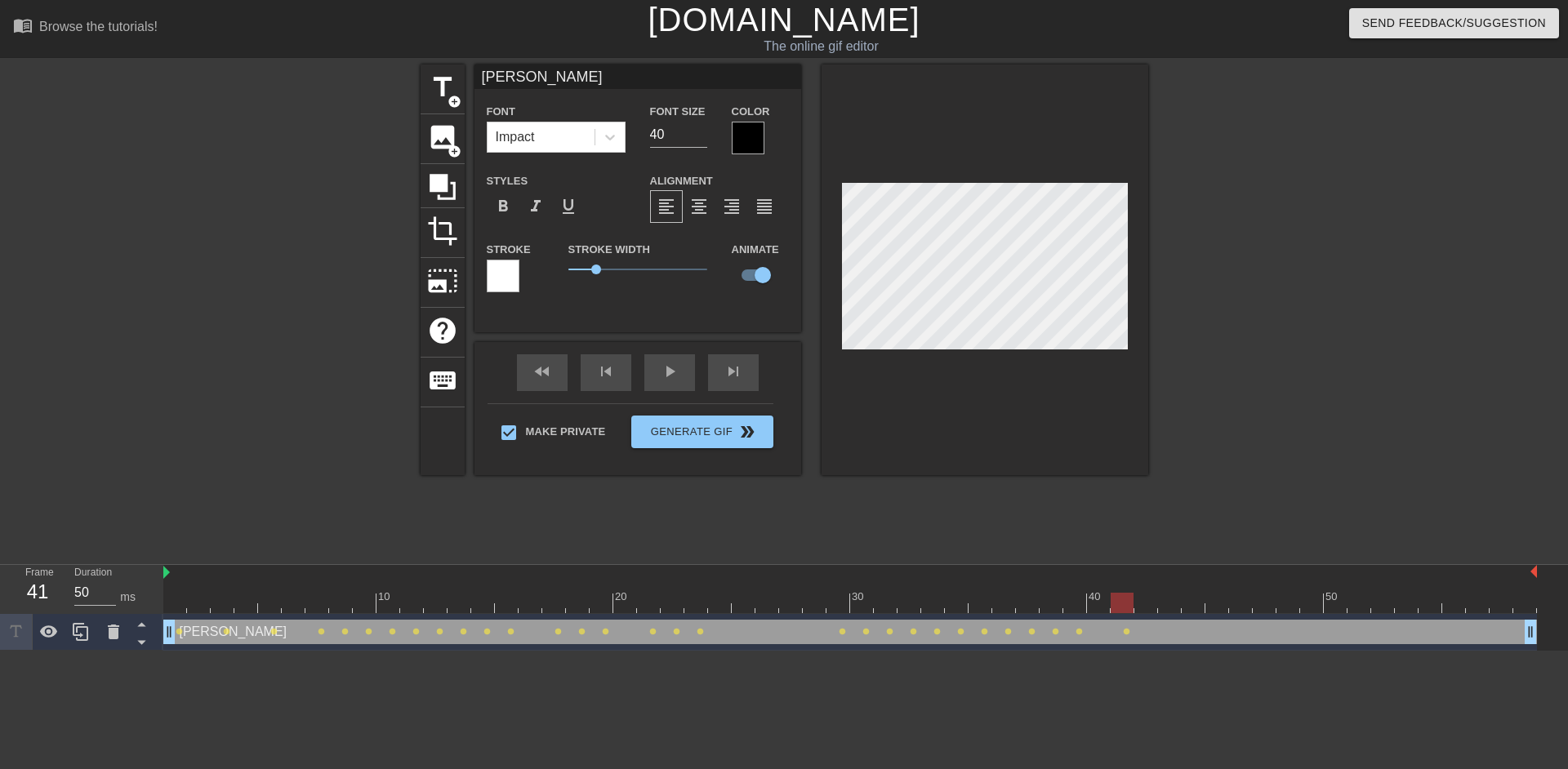
click at [1148, 606] on div at bounding box center [850, 602] width 1373 height 21
click at [1158, 604] on div at bounding box center [850, 602] width 1373 height 21
click at [1194, 603] on div at bounding box center [850, 602] width 1373 height 21
click at [1214, 609] on div at bounding box center [850, 602] width 1373 height 21
click at [1242, 601] on div at bounding box center [850, 602] width 1373 height 21
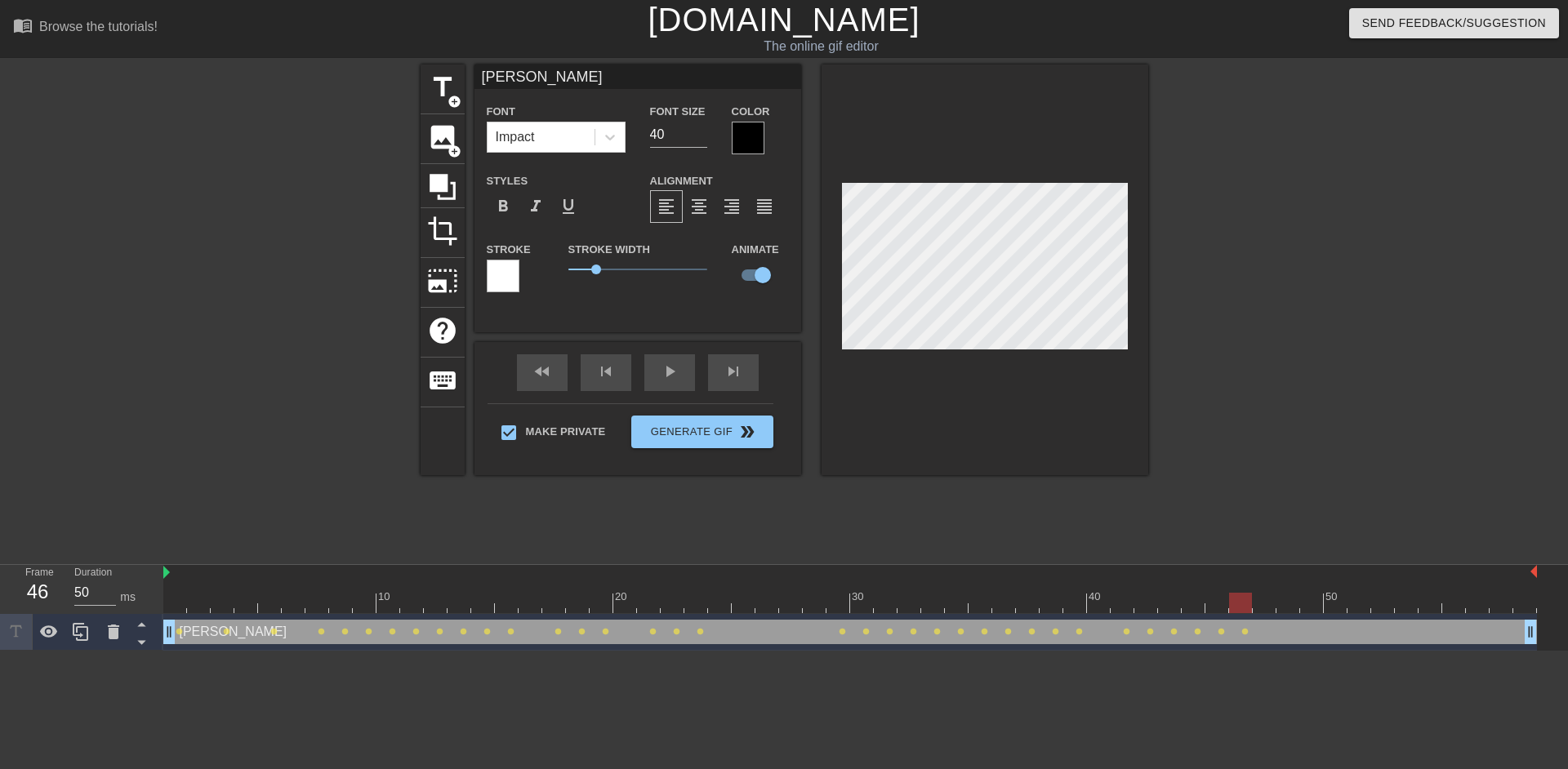
click at [1261, 601] on div at bounding box center [850, 602] width 1373 height 21
click at [1289, 607] on div at bounding box center [850, 602] width 1373 height 21
click at [1307, 599] on div at bounding box center [850, 602] width 1373 height 21
click at [1335, 598] on div at bounding box center [850, 602] width 1373 height 21
click at [1360, 599] on div at bounding box center [850, 602] width 1373 height 21
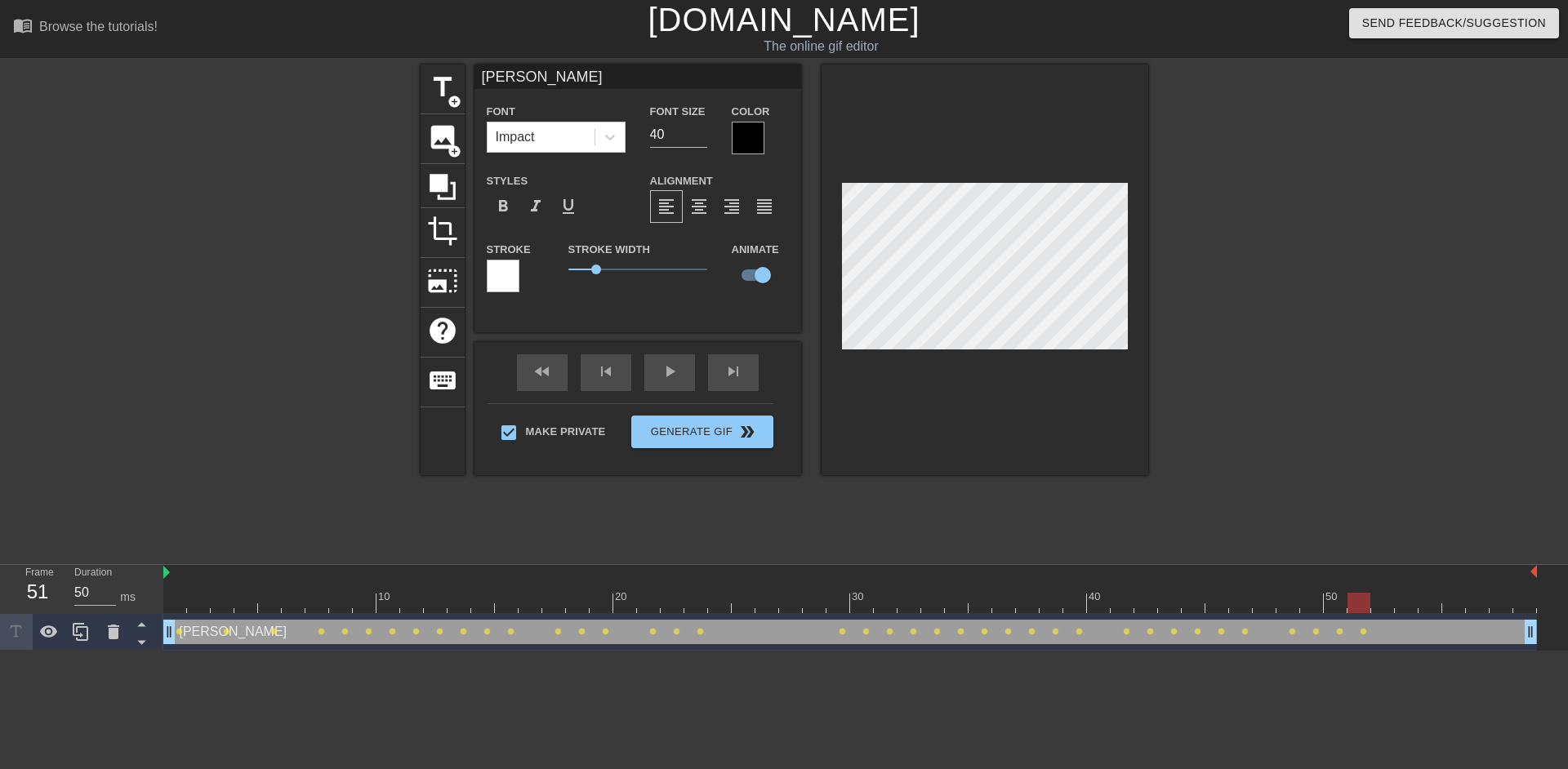
click at [1378, 605] on div at bounding box center [850, 602] width 1373 height 21
click at [1409, 599] on div at bounding box center [850, 602] width 1373 height 21
click at [1424, 611] on div at bounding box center [850, 602] width 1373 height 21
click at [1457, 601] on div at bounding box center [850, 602] width 1373 height 21
click at [1476, 607] on div at bounding box center [850, 602] width 1373 height 21
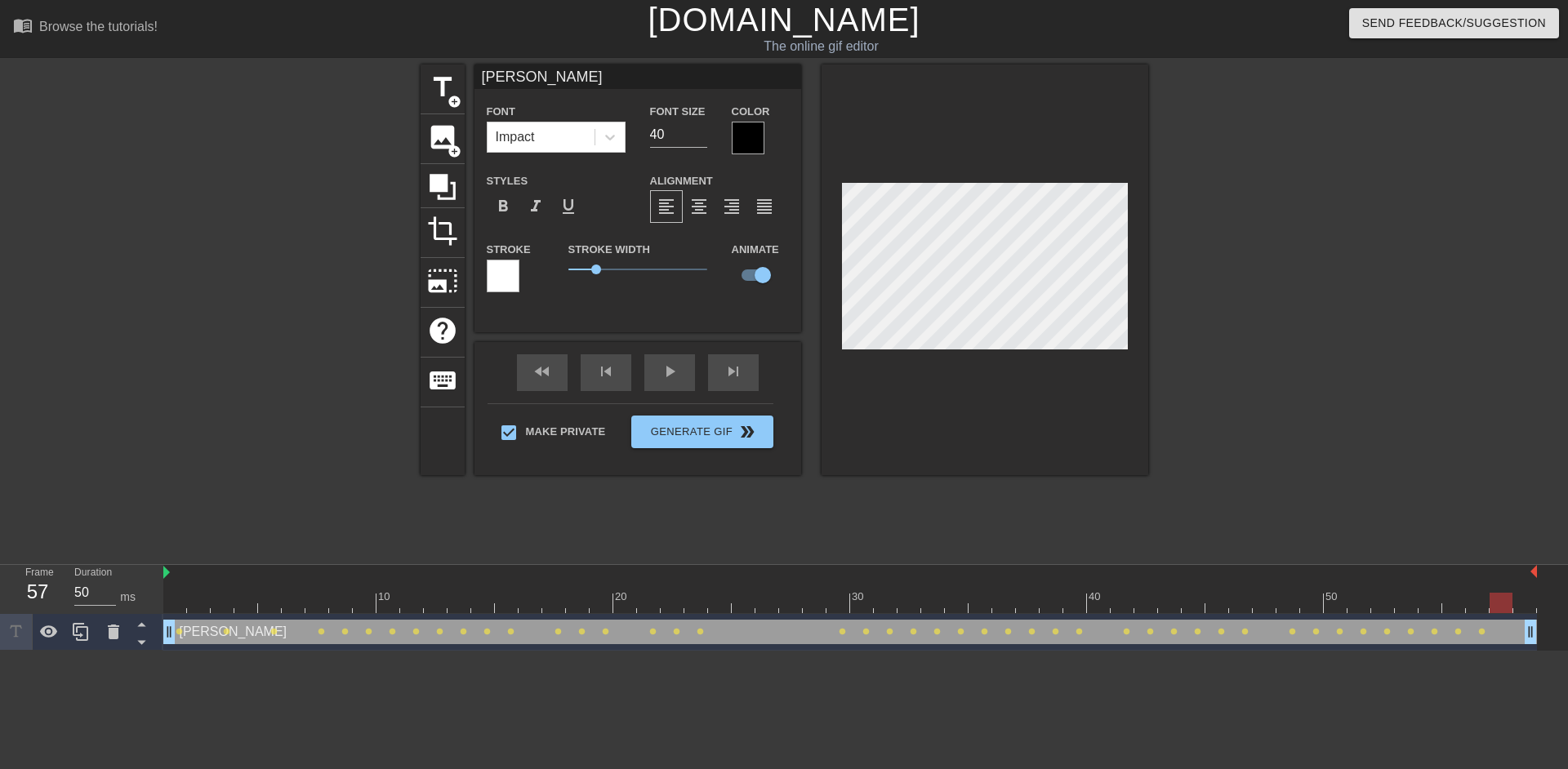
click at [1502, 600] on div at bounding box center [850, 602] width 1373 height 21
click at [1517, 600] on div at bounding box center [850, 602] width 1373 height 21
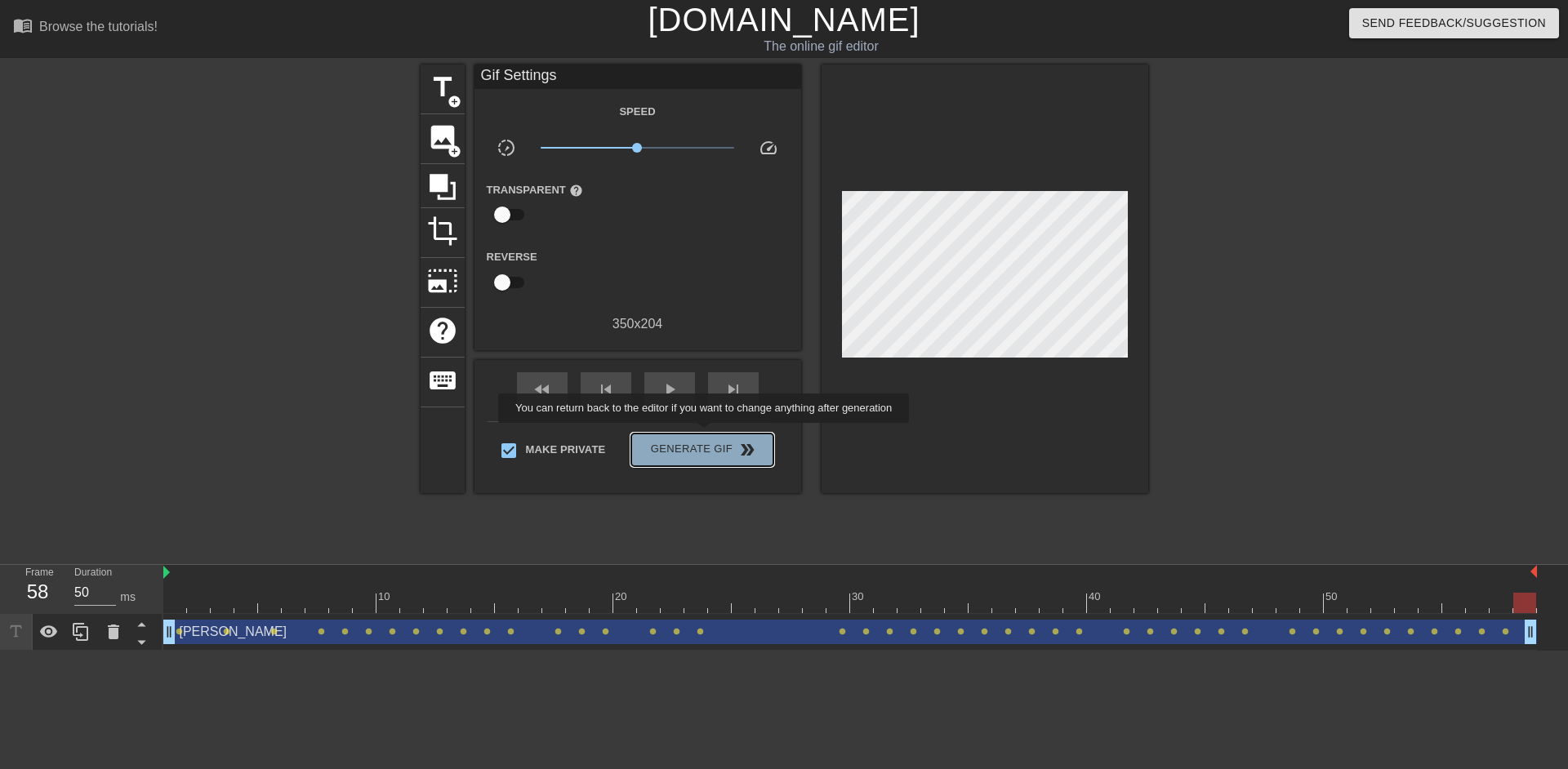
click at [706, 435] on button "Generate Gif double_arrow" at bounding box center [702, 450] width 142 height 32
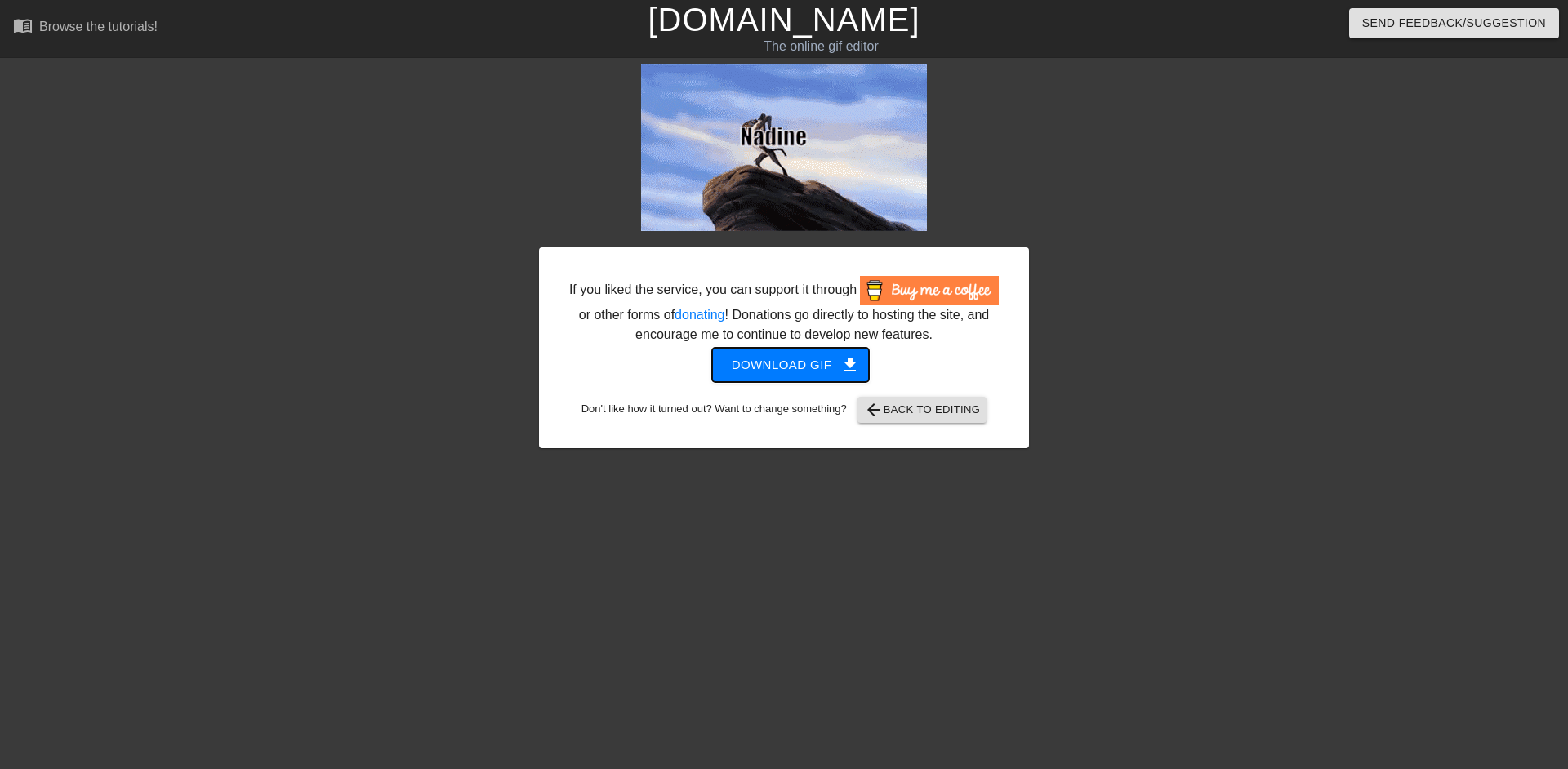
click at [813, 367] on span "Download gif get_app" at bounding box center [791, 365] width 118 height 22
